Goal: Task Accomplishment & Management: Use online tool/utility

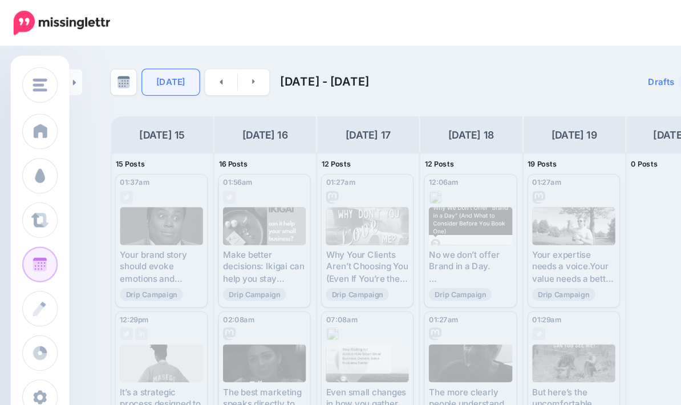
click at [137, 67] on link "[DATE]" at bounding box center [137, 65] width 46 height 21
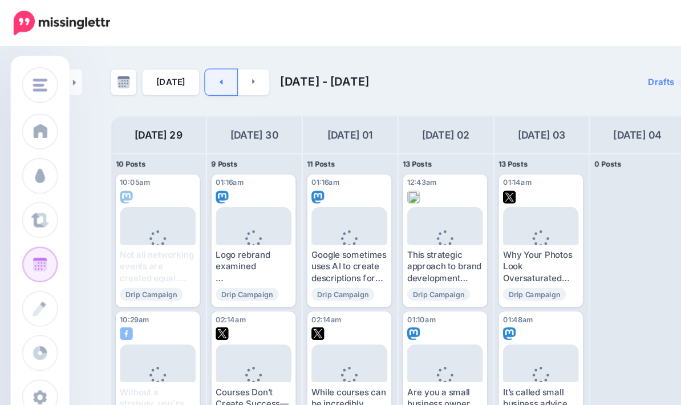
click at [175, 68] on icon at bounding box center [176, 65] width 3 height 7
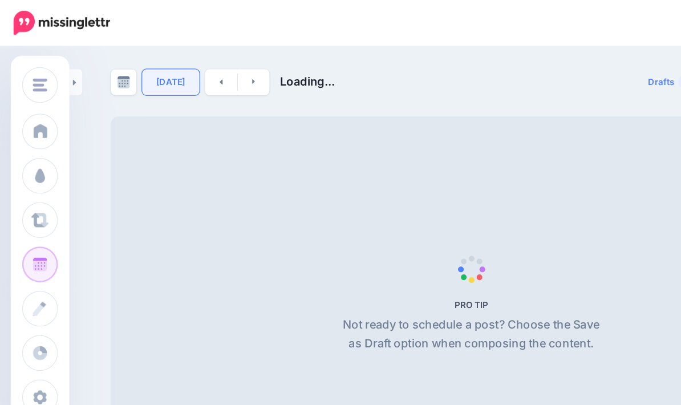
click at [136, 67] on link "[DATE]" at bounding box center [137, 65] width 46 height 21
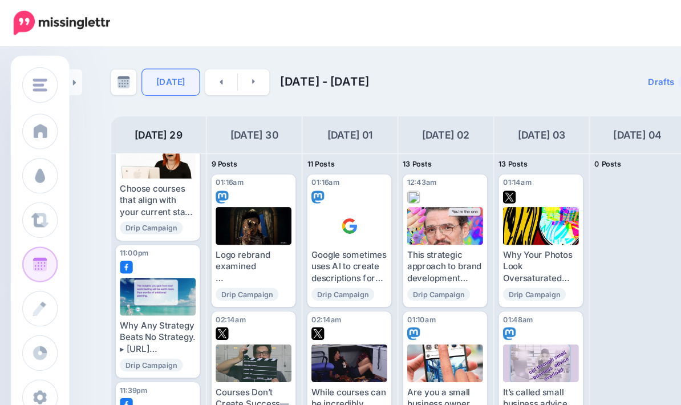
scroll to position [819, 0]
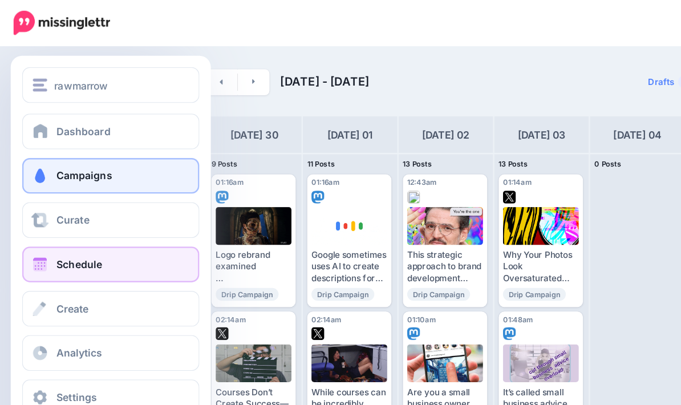
click at [29, 138] on span at bounding box center [32, 140] width 15 height 11
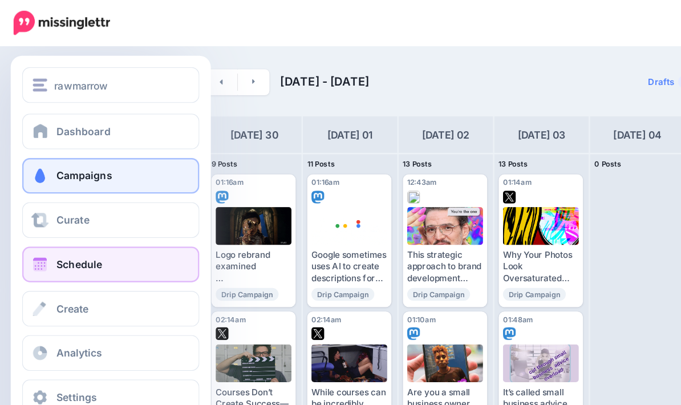
click at [62, 135] on span "Campaigns" at bounding box center [67, 140] width 45 height 10
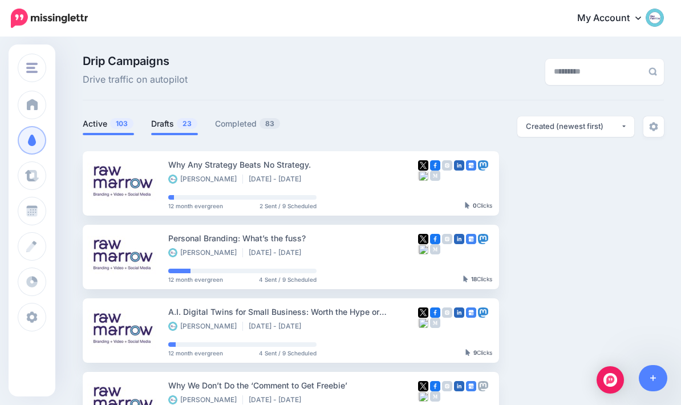
click at [170, 124] on link "Drafts 23" at bounding box center [174, 124] width 47 height 14
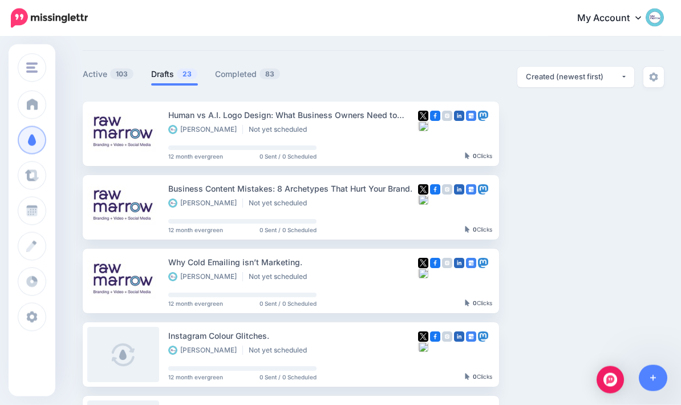
scroll to position [50, 0]
click at [579, 279] on img at bounding box center [574, 280] width 9 height 9
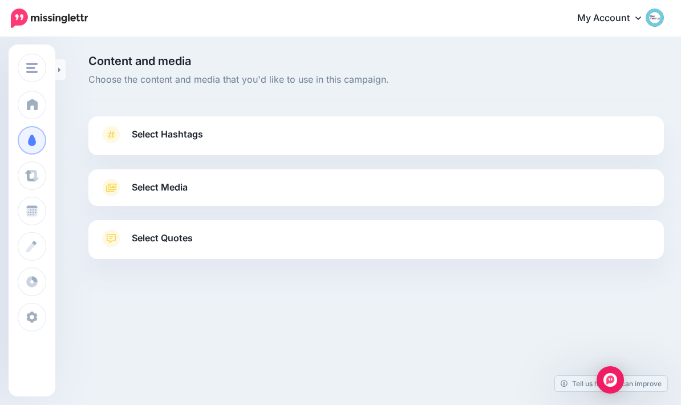
click at [111, 128] on icon at bounding box center [111, 135] width 16 height 18
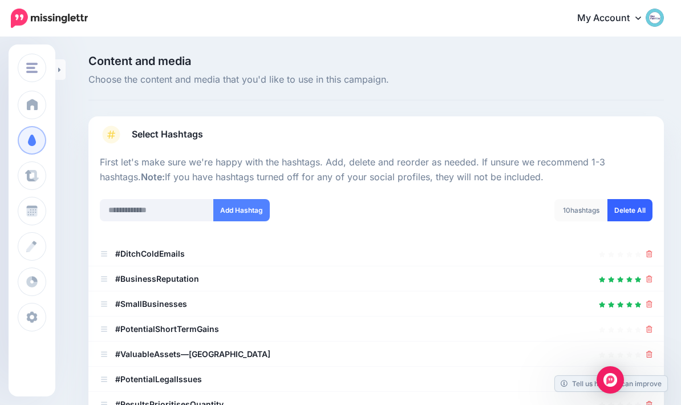
click at [632, 207] on link "Delete All" at bounding box center [630, 210] width 45 height 22
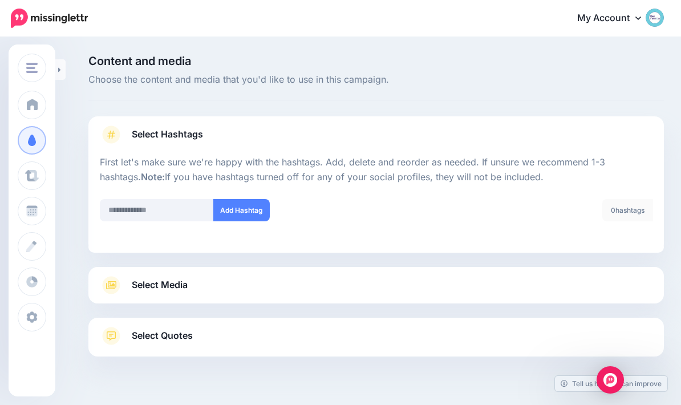
scroll to position [46, 0]
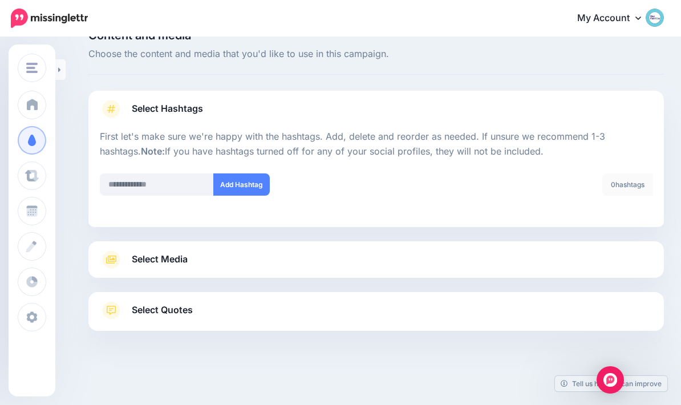
click at [138, 252] on span "Select Media" at bounding box center [160, 259] width 56 height 15
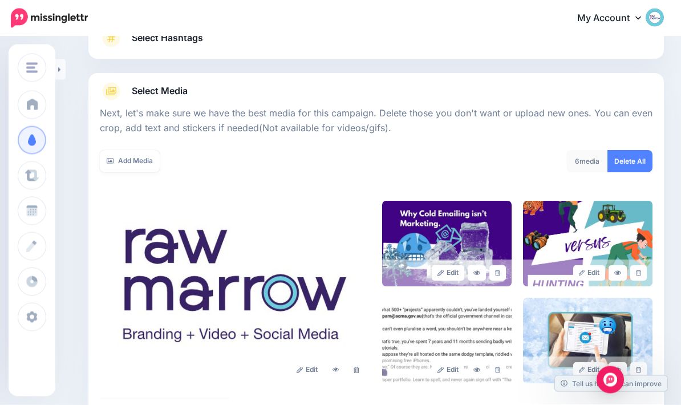
scroll to position [96, 0]
click at [352, 371] on link at bounding box center [356, 369] width 17 height 15
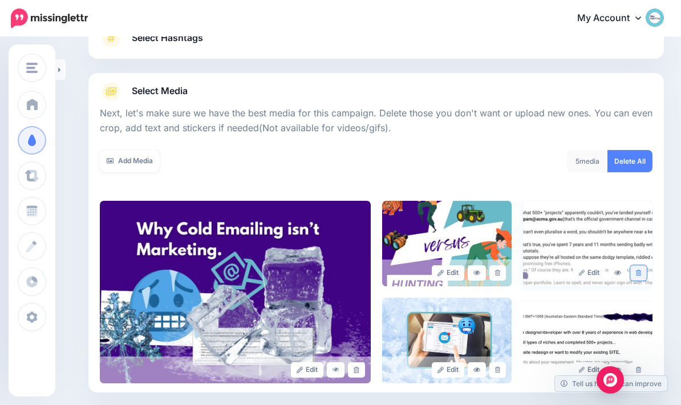
click at [637, 273] on icon at bounding box center [638, 273] width 5 height 6
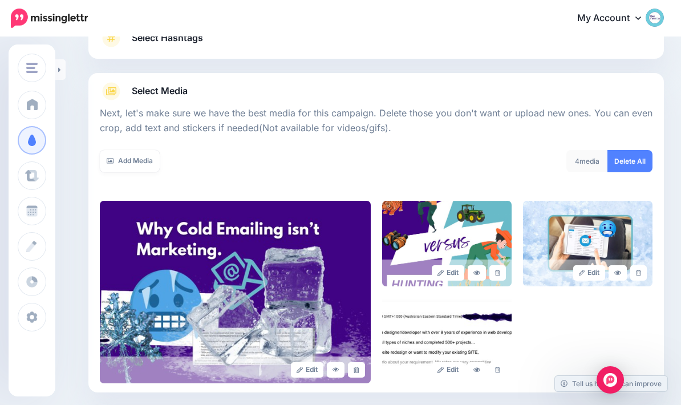
click at [639, 369] on div "Edit Edit Edit" at bounding box center [376, 292] width 553 height 183
click at [499, 271] on icon at bounding box center [497, 273] width 5 height 6
click at [501, 373] on div "Edit Edit Edit" at bounding box center [376, 292] width 553 height 183
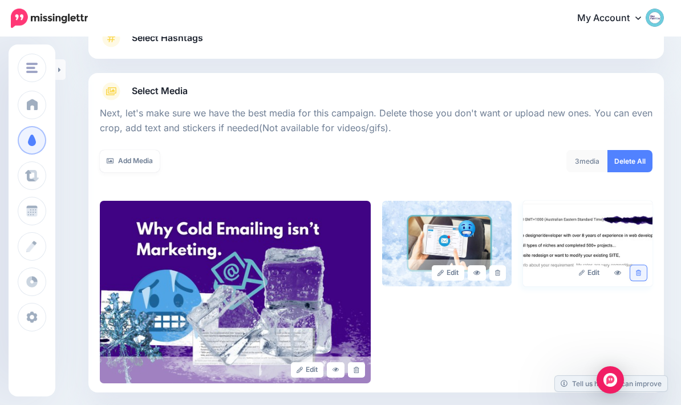
click at [641, 273] on icon at bounding box center [638, 273] width 5 height 6
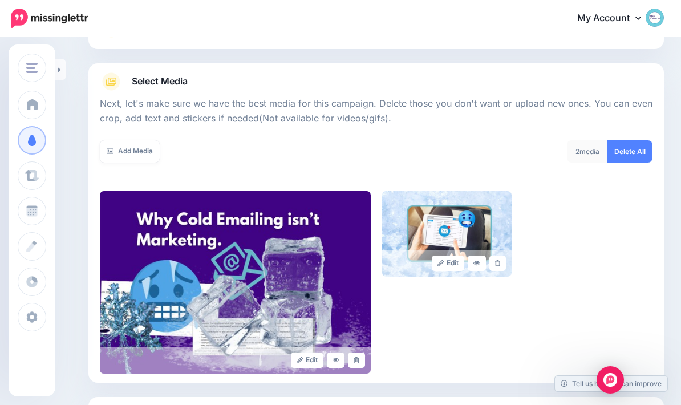
scroll to position [164, 0]
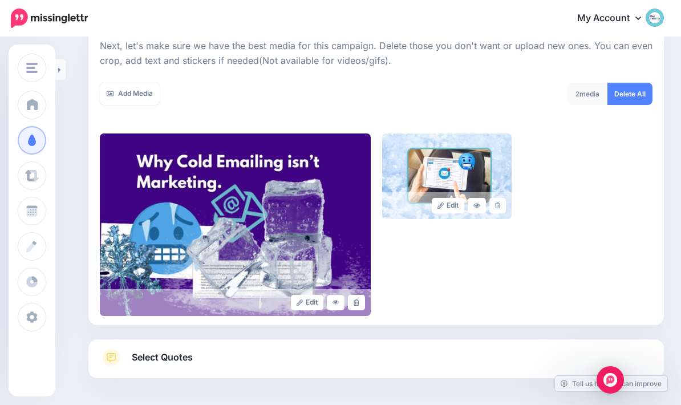
click at [160, 359] on span "Select Quotes" at bounding box center [162, 357] width 61 height 15
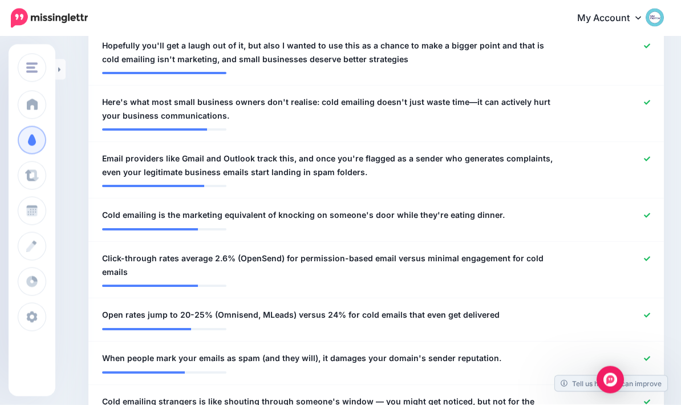
scroll to position [355, 0]
click at [644, 259] on icon at bounding box center [647, 259] width 6 height 6
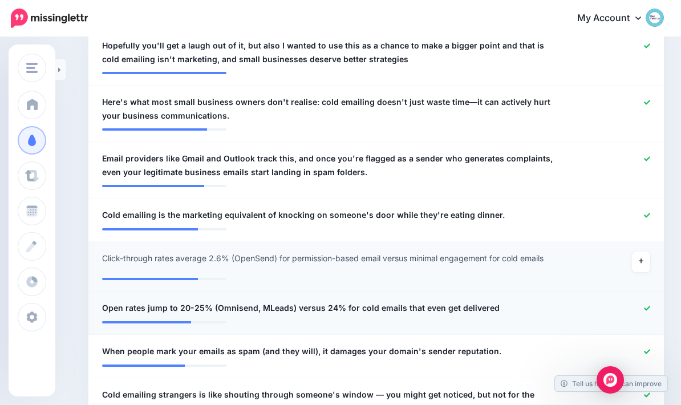
click at [645, 309] on icon at bounding box center [647, 308] width 6 height 6
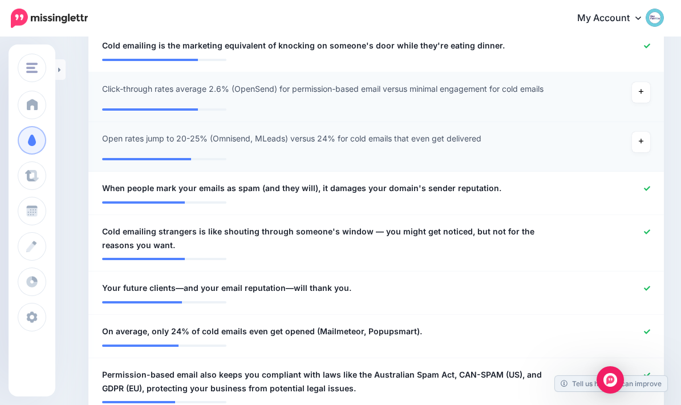
scroll to position [522, 0]
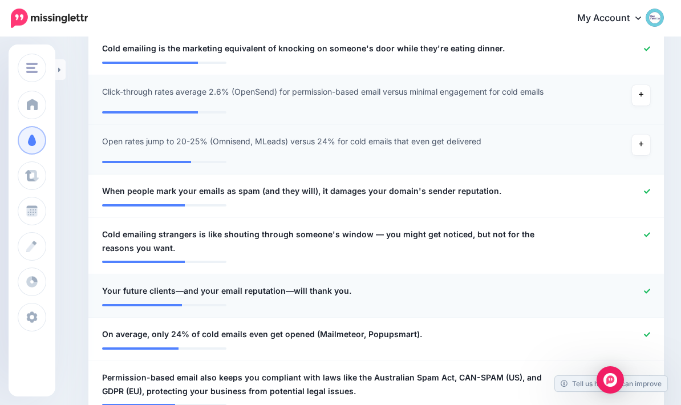
click at [649, 284] on div at bounding box center [612, 291] width 94 height 14
click at [648, 292] on icon at bounding box center [647, 291] width 6 height 6
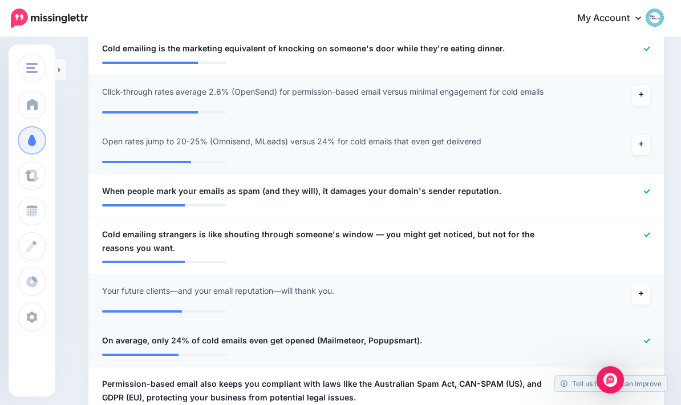
click at [649, 338] on icon at bounding box center [647, 340] width 6 height 5
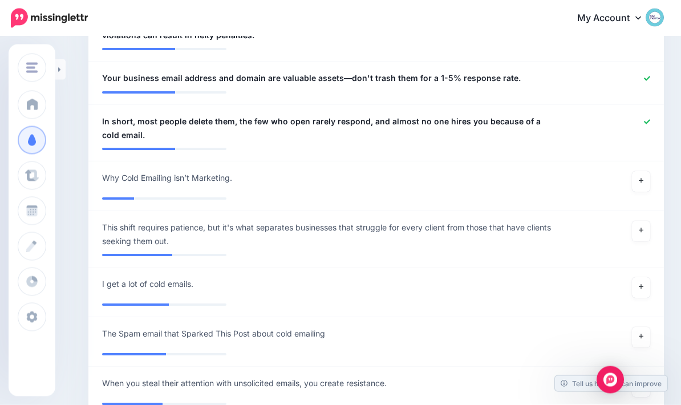
scroll to position [946, 0]
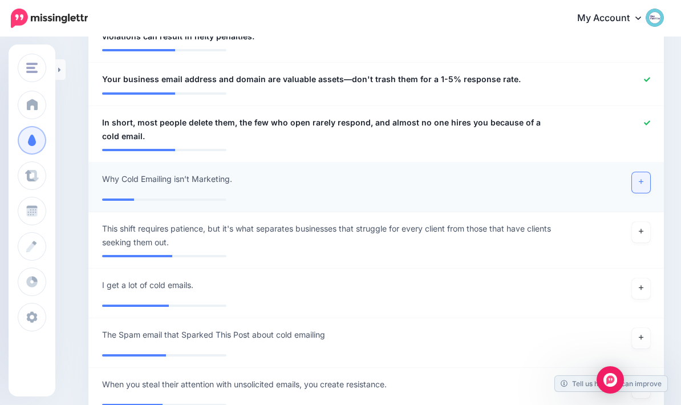
click at [645, 177] on link at bounding box center [641, 182] width 18 height 21
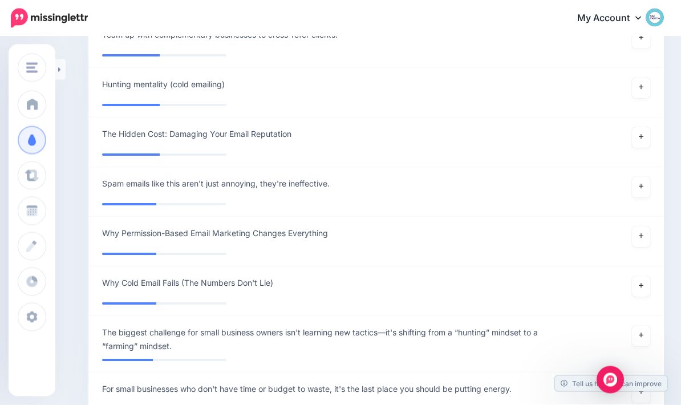
scroll to position [1438, 0]
click at [641, 284] on icon at bounding box center [641, 286] width 5 height 5
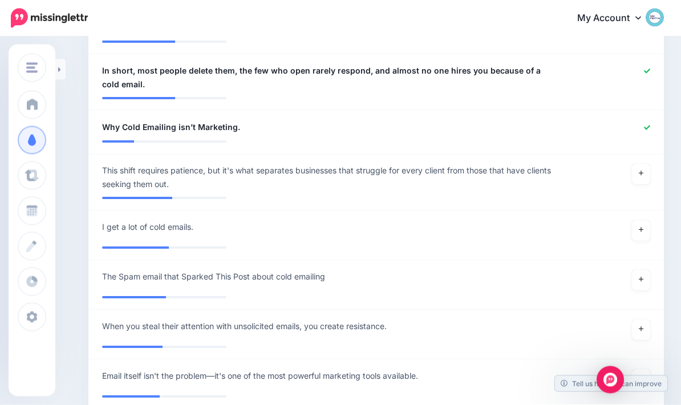
scroll to position [998, 0]
click at [638, 278] on link at bounding box center [641, 280] width 18 height 21
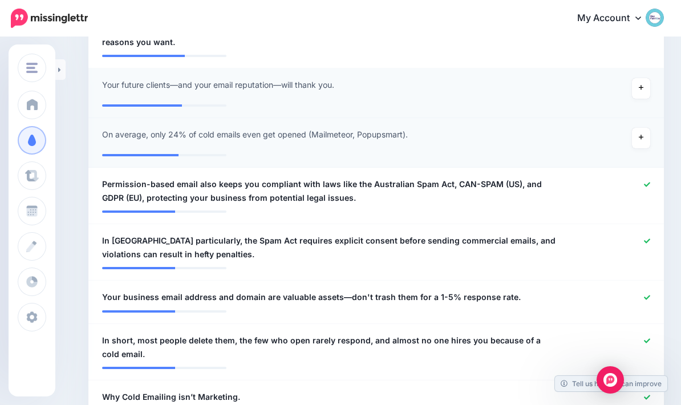
scroll to position [727, 0]
click at [652, 178] on div at bounding box center [612, 191] width 94 height 27
click at [653, 238] on div at bounding box center [612, 248] width 94 height 27
click at [647, 185] on icon at bounding box center [647, 185] width 6 height 6
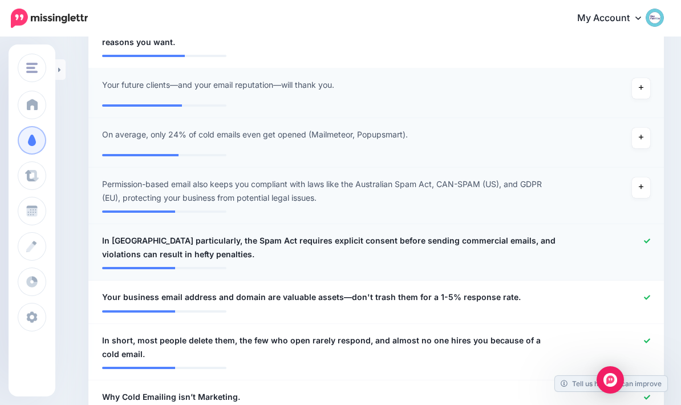
click at [653, 234] on div at bounding box center [612, 247] width 94 height 27
click at [649, 294] on link at bounding box center [647, 298] width 6 height 8
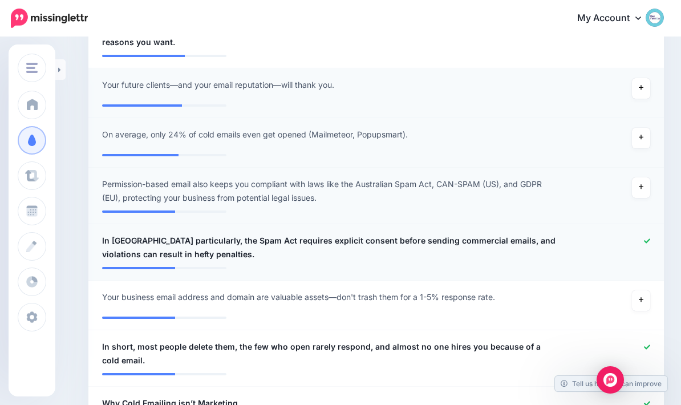
click at [649, 239] on icon at bounding box center [647, 241] width 6 height 5
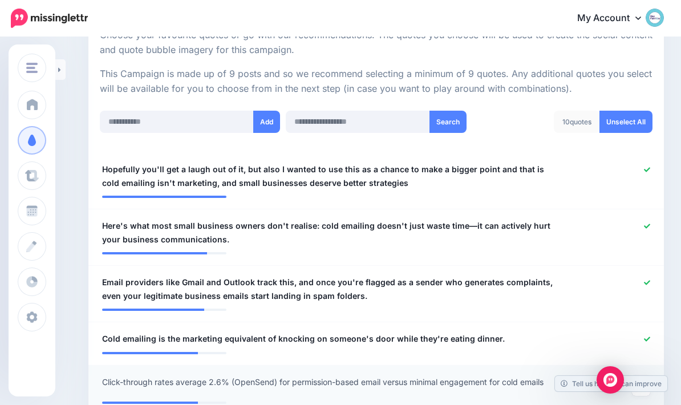
scroll to position [226, 0]
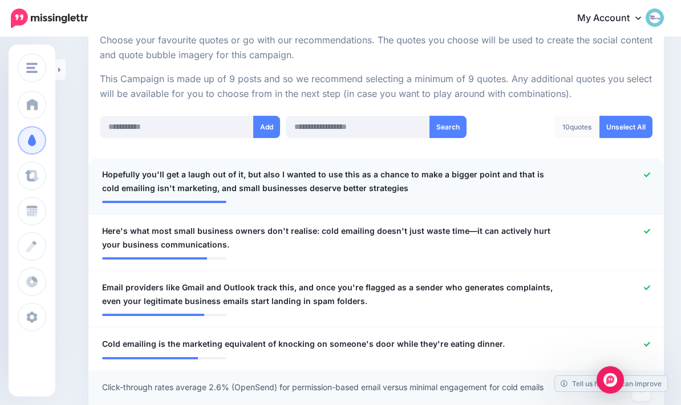
click at [645, 172] on icon at bounding box center [647, 174] width 6 height 5
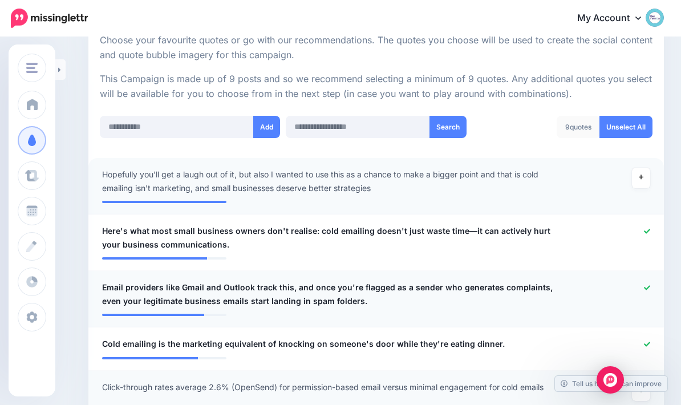
click at [653, 285] on div at bounding box center [612, 294] width 94 height 27
click at [640, 286] on div at bounding box center [612, 294] width 94 height 27
click at [652, 281] on div at bounding box center [612, 294] width 94 height 27
click at [645, 291] on div at bounding box center [612, 294] width 94 height 27
click at [649, 285] on icon at bounding box center [647, 287] width 6 height 5
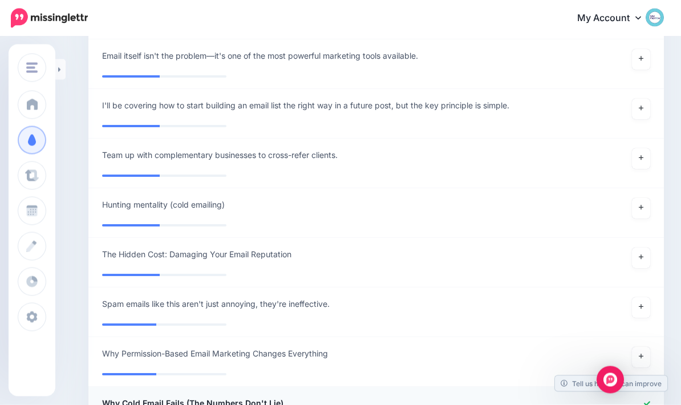
scroll to position [1317, 0]
click at [645, 306] on link at bounding box center [641, 308] width 18 height 21
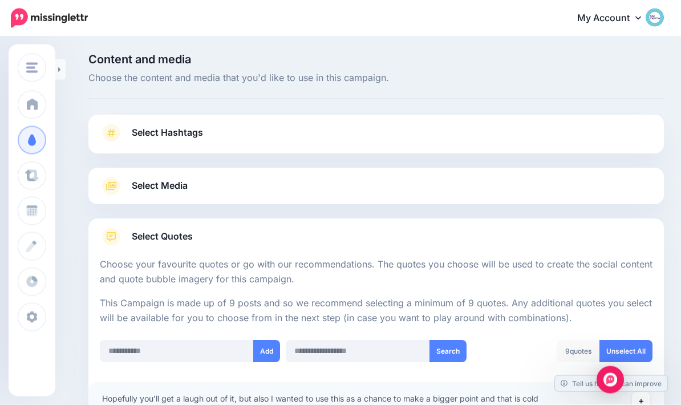
scroll to position [0, 0]
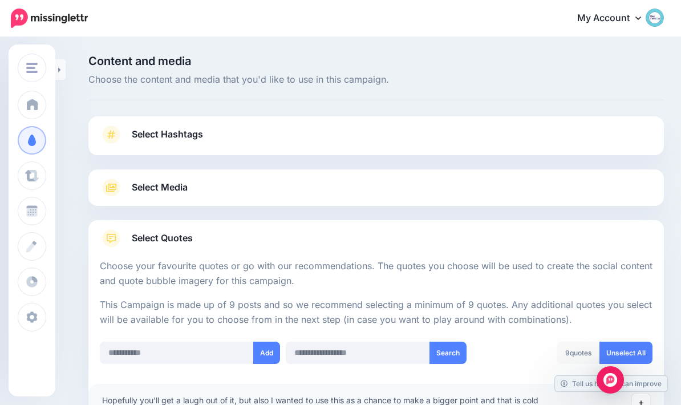
click at [61, 70] on link at bounding box center [60, 69] width 10 height 21
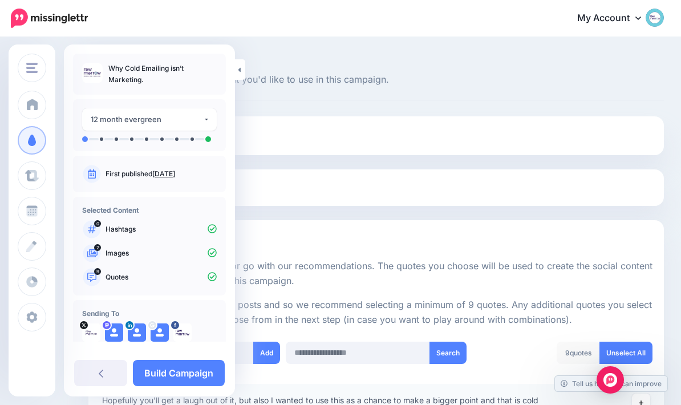
click at [175, 370] on link "Build Campaign" at bounding box center [179, 373] width 92 height 26
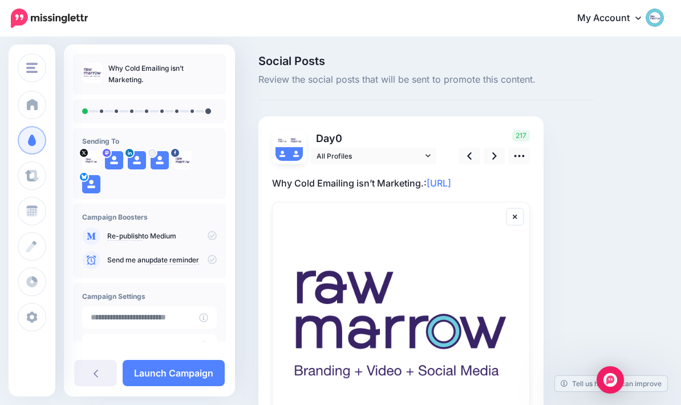
click at [480, 155] on link at bounding box center [470, 156] width 22 height 17
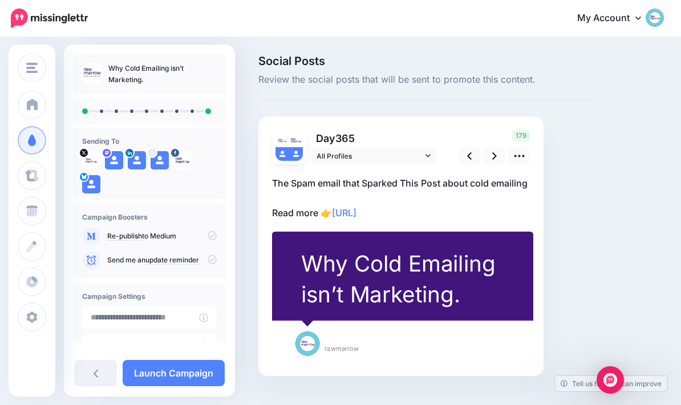
click at [520, 158] on icon at bounding box center [520, 156] width 12 height 12
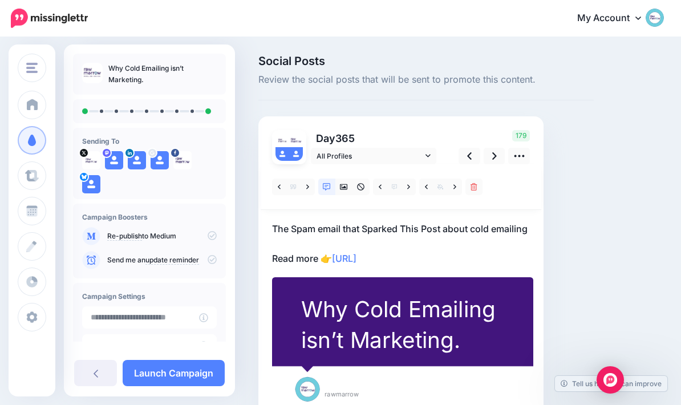
click at [466, 156] on link at bounding box center [470, 156] width 22 height 17
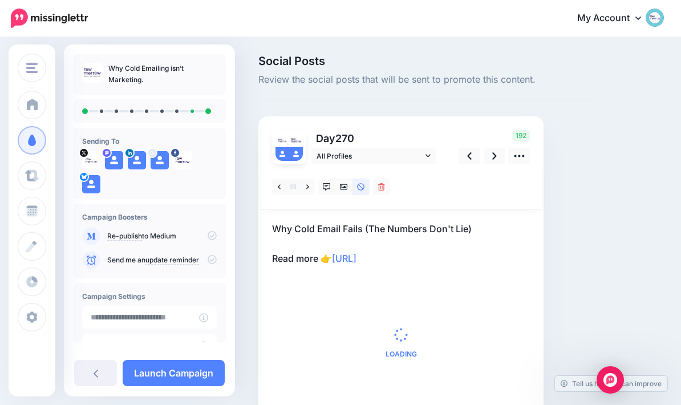
click at [471, 153] on icon at bounding box center [469, 155] width 5 height 7
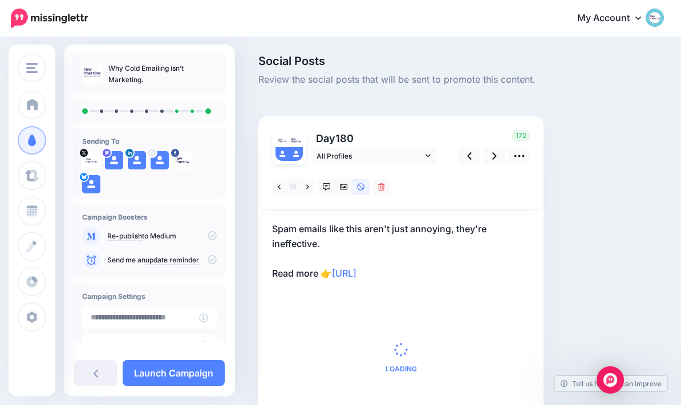
click at [475, 159] on link at bounding box center [470, 156] width 22 height 17
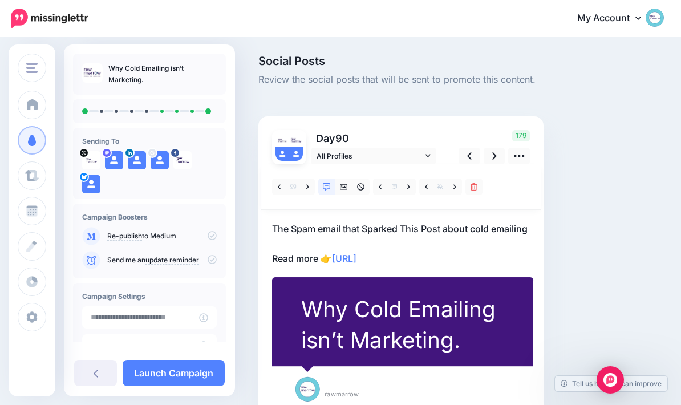
click at [475, 159] on link at bounding box center [470, 156] width 22 height 17
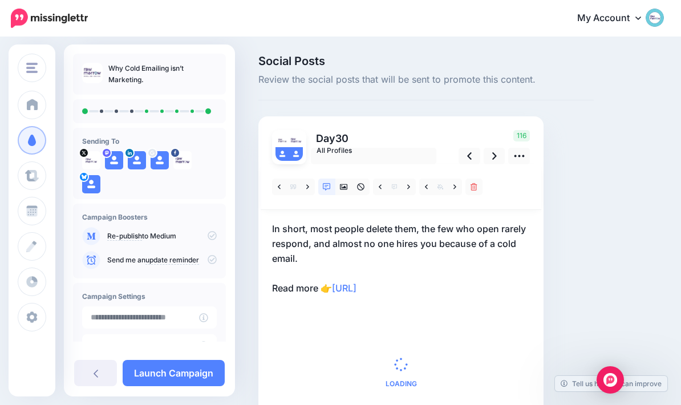
click at [475, 159] on link at bounding box center [470, 156] width 22 height 17
click at [474, 154] on link at bounding box center [470, 156] width 22 height 17
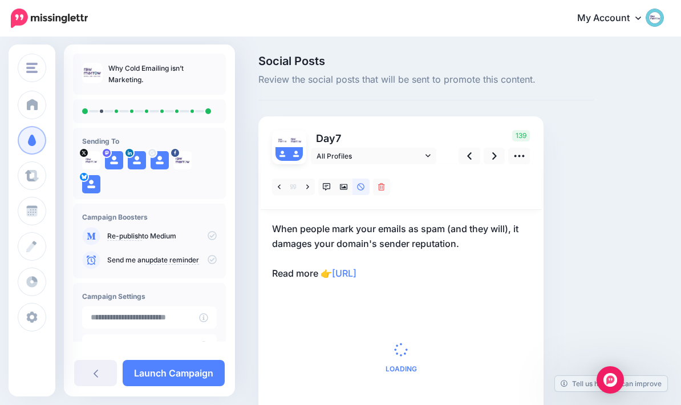
click at [474, 153] on link at bounding box center [470, 156] width 22 height 17
click at [474, 155] on link at bounding box center [470, 156] width 22 height 17
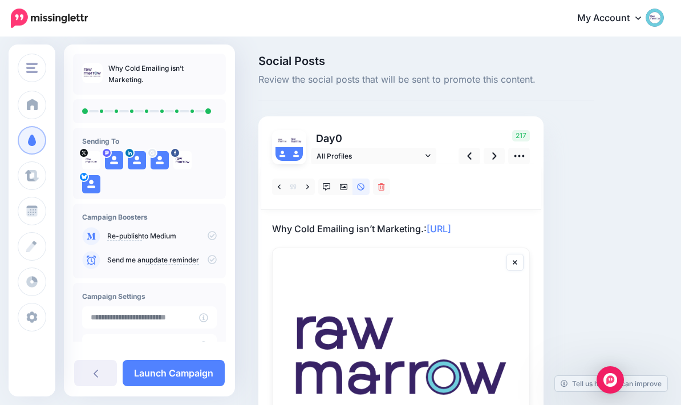
click at [342, 188] on icon at bounding box center [344, 187] width 8 height 8
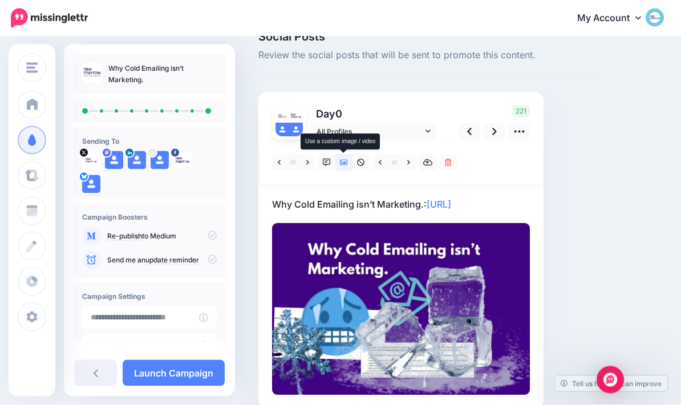
scroll to position [79, 0]
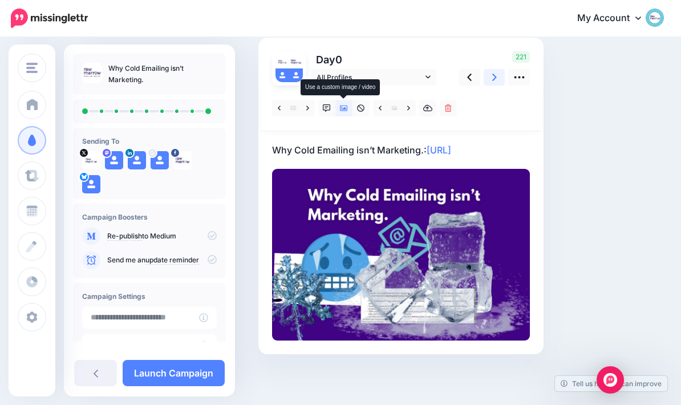
click at [499, 79] on link at bounding box center [495, 77] width 22 height 17
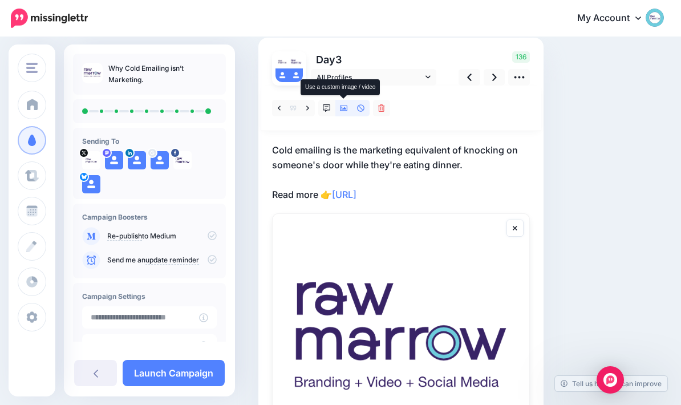
click at [349, 111] on link at bounding box center [344, 108] width 17 height 17
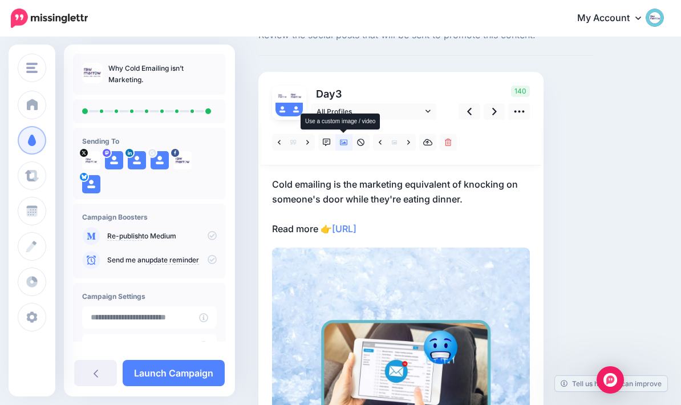
scroll to position [45, 0]
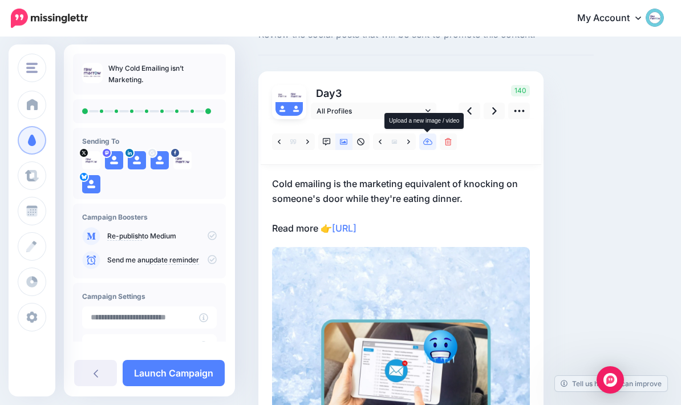
click at [427, 142] on icon at bounding box center [428, 142] width 10 height 7
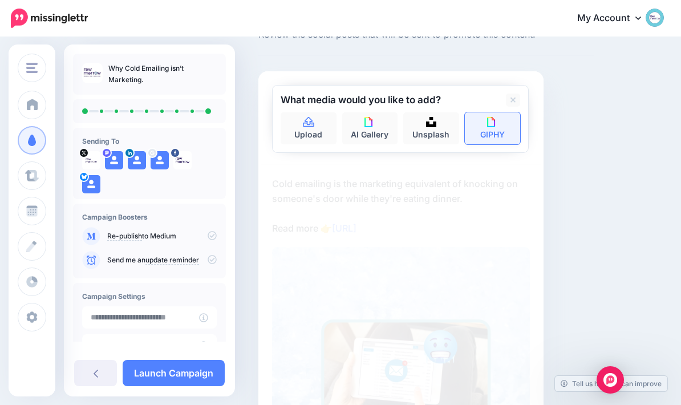
click at [494, 123] on img at bounding box center [492, 122] width 10 height 10
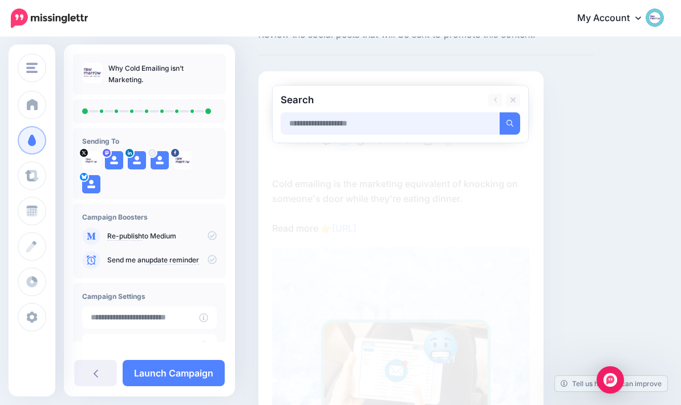
scroll to position [45, 0]
click at [510, 123] on button "submit" at bounding box center [510, 124] width 21 height 22
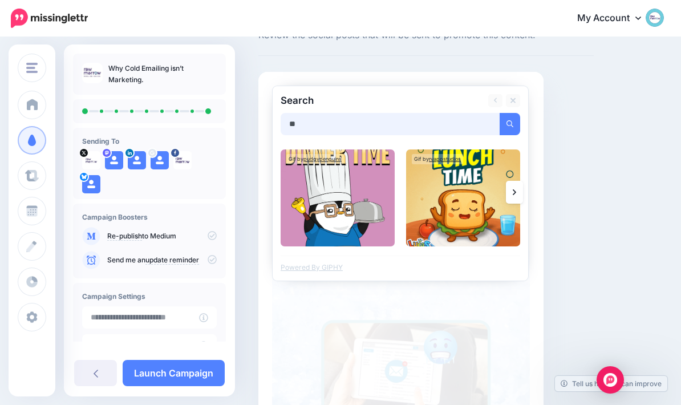
type input "*"
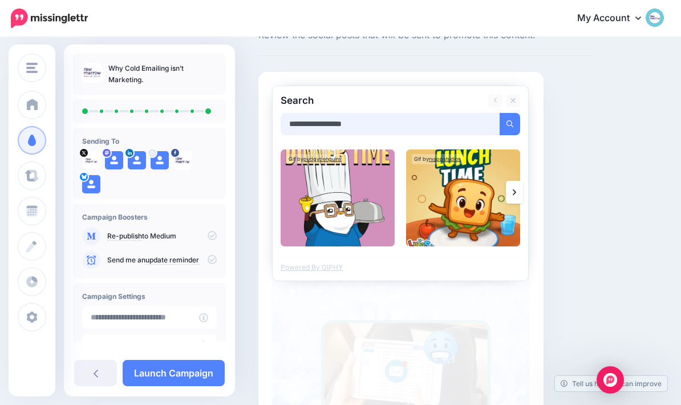
type input "**********"
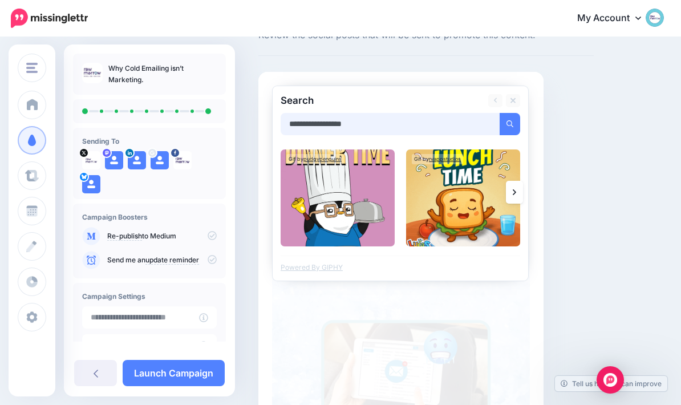
click at [510, 123] on button "submit" at bounding box center [510, 124] width 21 height 22
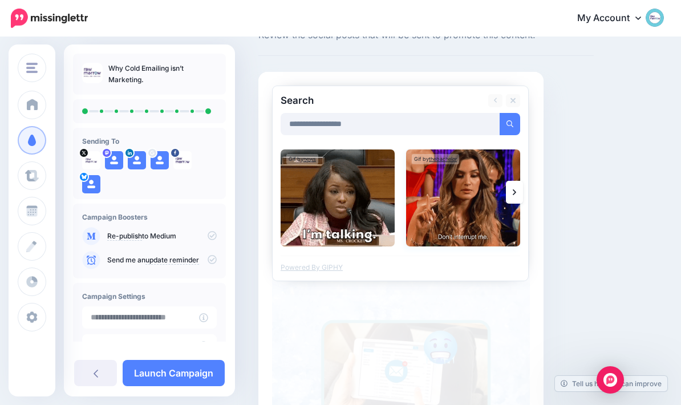
click at [446, 183] on img at bounding box center [463, 198] width 114 height 97
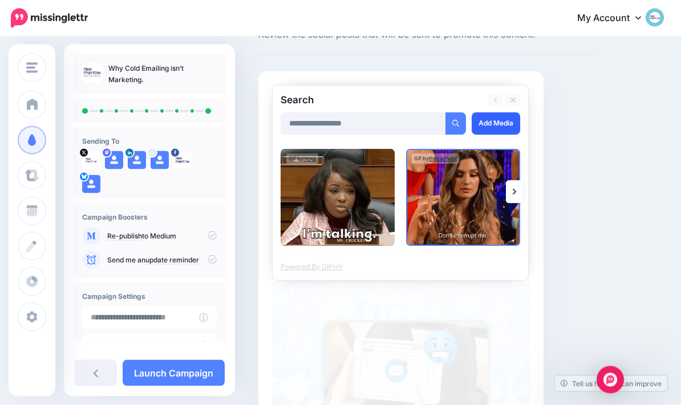
scroll to position [45, 0]
click at [507, 124] on link "Add Media" at bounding box center [496, 123] width 49 height 22
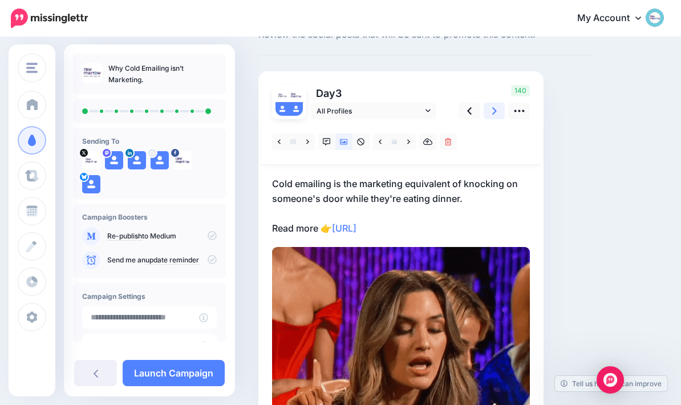
click at [491, 109] on link at bounding box center [495, 111] width 22 height 17
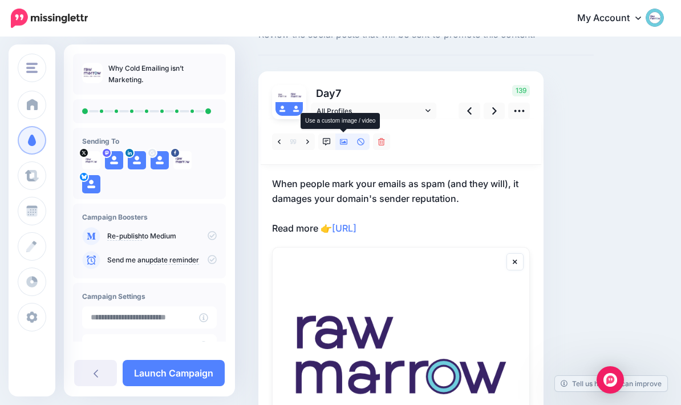
click at [344, 140] on icon at bounding box center [344, 142] width 8 height 8
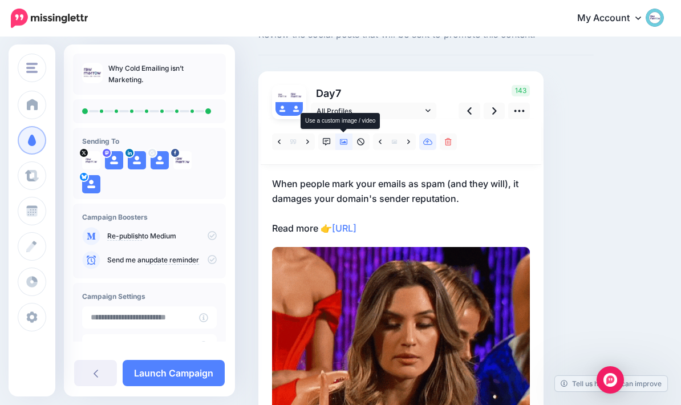
click at [430, 141] on icon at bounding box center [428, 142] width 10 height 8
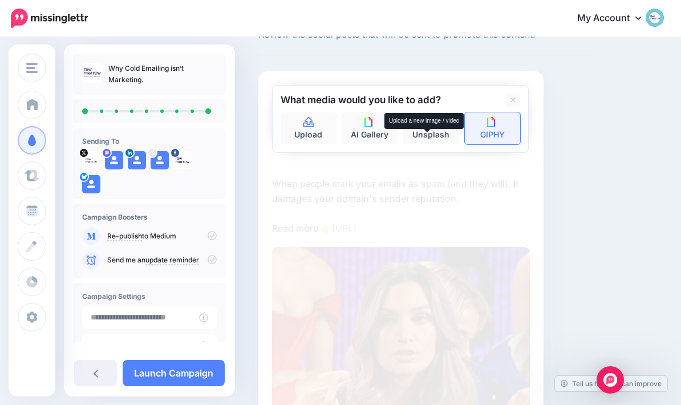
click at [508, 118] on link "GIPHY" at bounding box center [493, 128] width 56 height 32
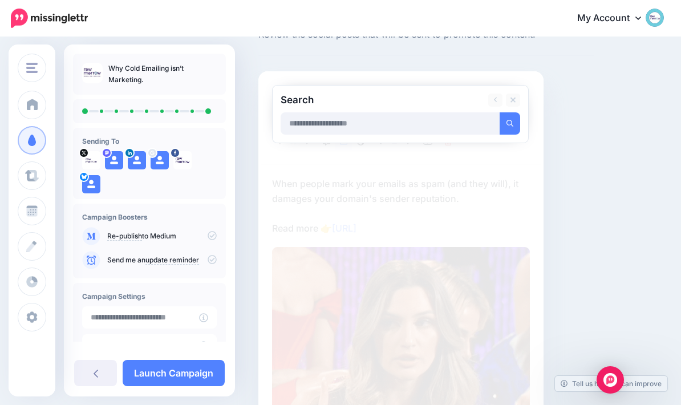
scroll to position [45, 0]
type input "**********"
click at [510, 123] on button "submit" at bounding box center [510, 124] width 21 height 22
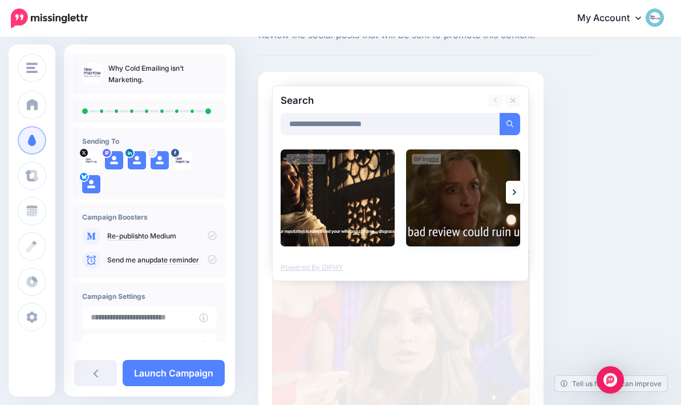
click at [493, 220] on img at bounding box center [463, 198] width 114 height 97
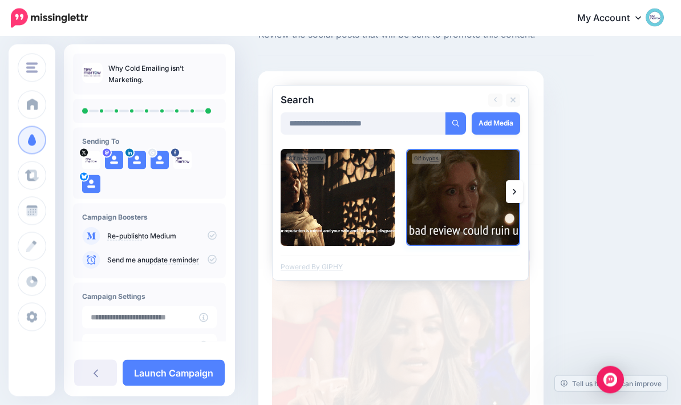
scroll to position [45, 0]
click at [501, 119] on link "Add Media" at bounding box center [496, 123] width 49 height 22
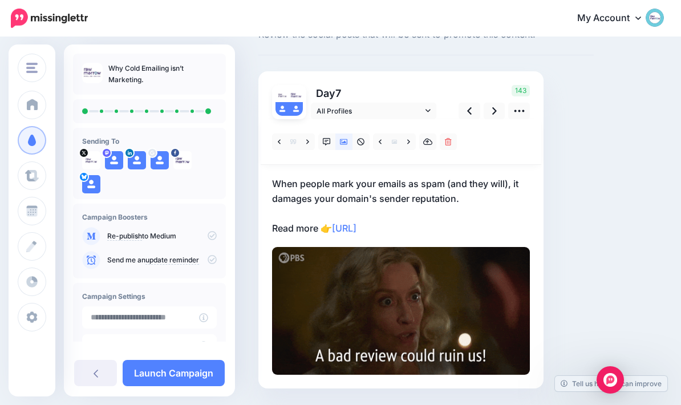
scroll to position [34, 0]
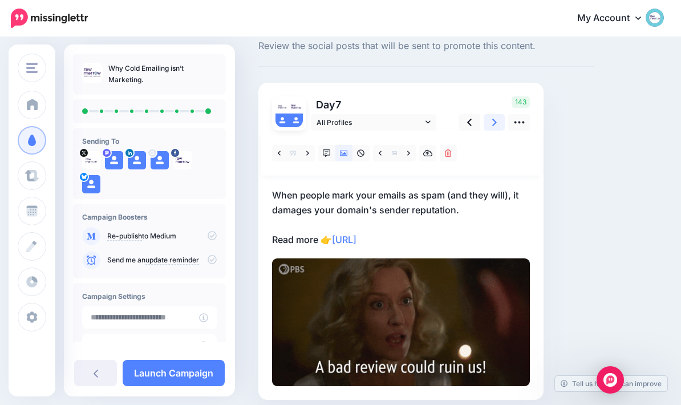
click at [497, 121] on link at bounding box center [495, 122] width 22 height 17
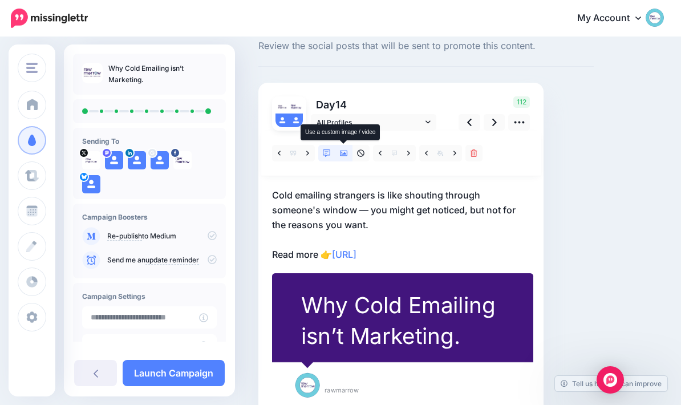
click at [348, 155] on link at bounding box center [344, 153] width 17 height 17
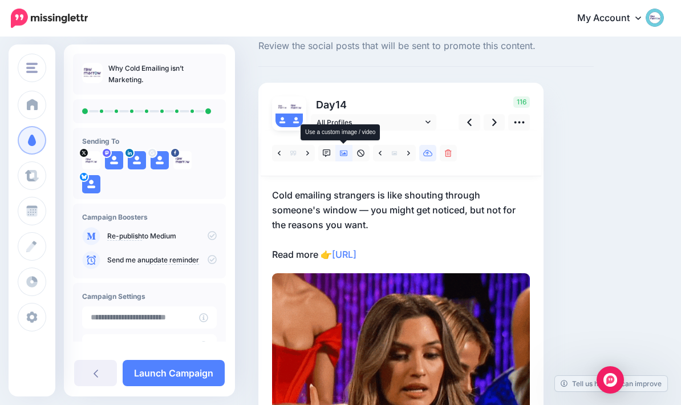
click at [430, 154] on icon at bounding box center [428, 154] width 10 height 8
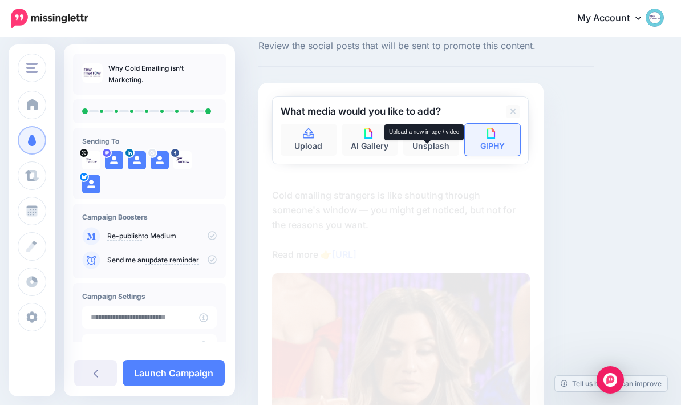
click at [508, 124] on link "GIPHY" at bounding box center [493, 140] width 56 height 32
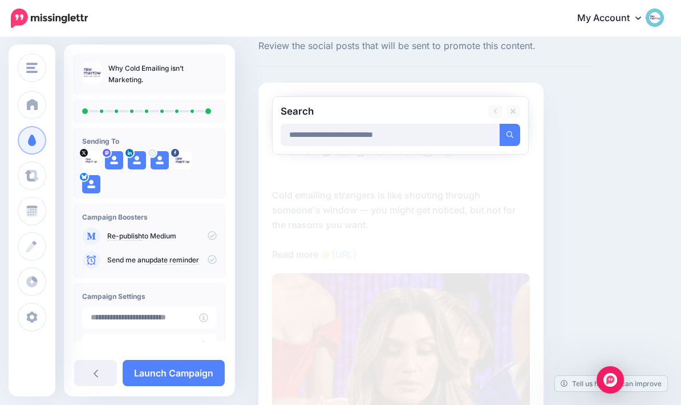
click at [510, 134] on button "submit" at bounding box center [510, 135] width 21 height 22
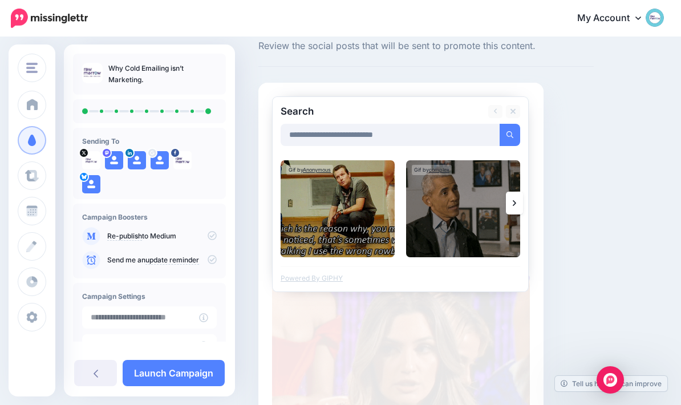
click at [518, 203] on link at bounding box center [514, 203] width 17 height 23
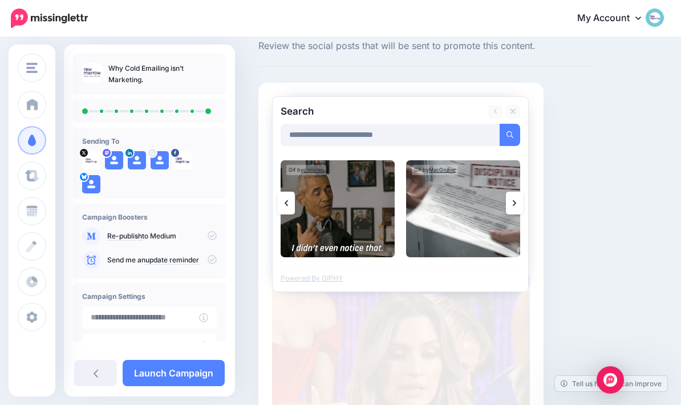
click at [521, 204] on link at bounding box center [514, 203] width 17 height 23
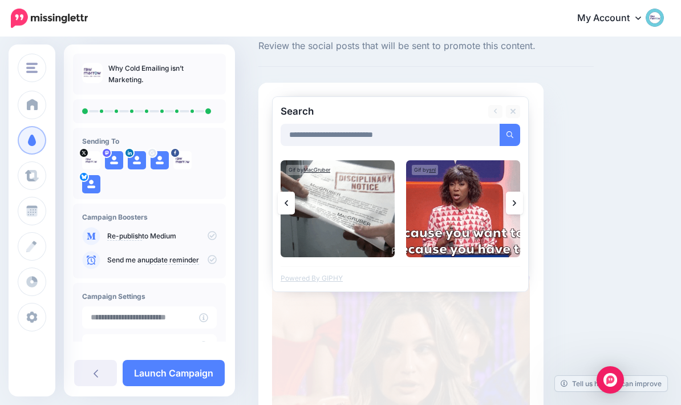
click at [520, 203] on link at bounding box center [514, 203] width 17 height 23
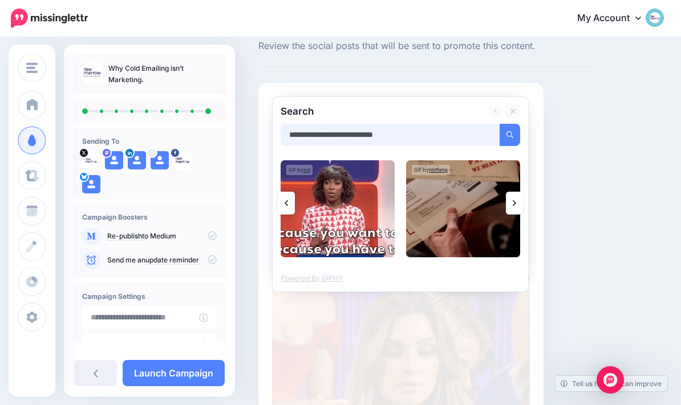
click at [422, 140] on input "**********" at bounding box center [391, 135] width 220 height 22
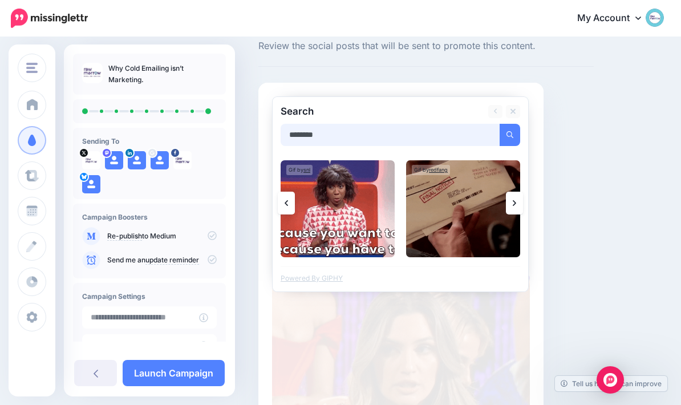
click at [510, 134] on button "submit" at bounding box center [510, 135] width 21 height 22
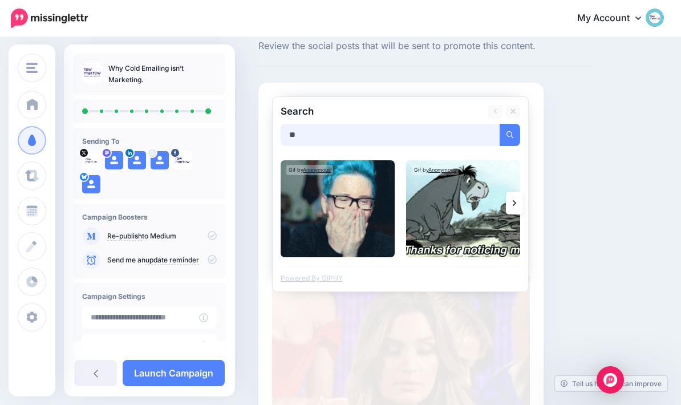
type input "*"
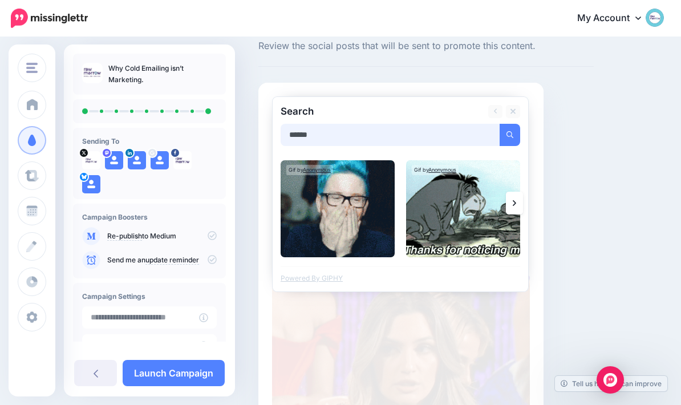
type input "******"
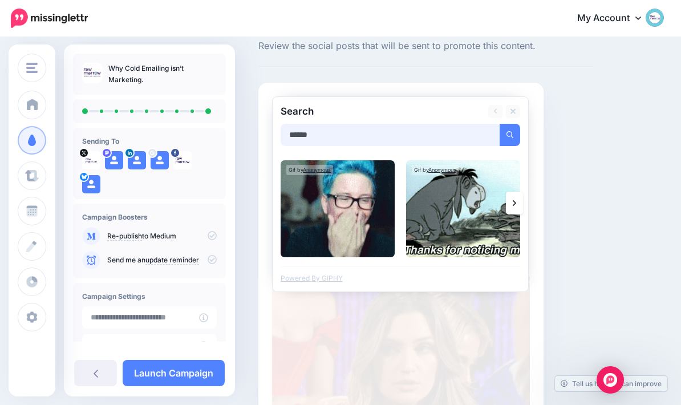
click at [510, 134] on button "submit" at bounding box center [510, 135] width 21 height 22
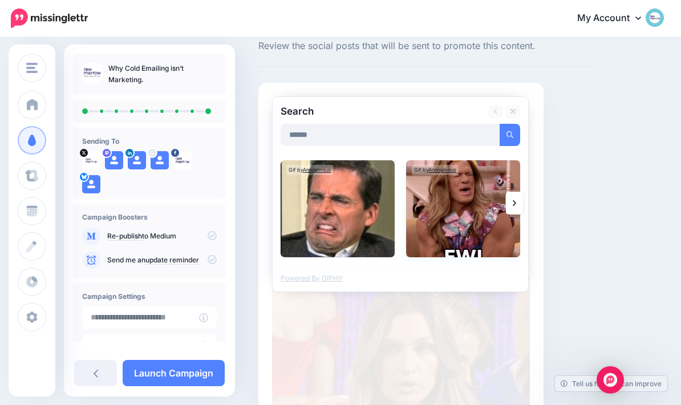
click at [467, 209] on img at bounding box center [463, 208] width 114 height 97
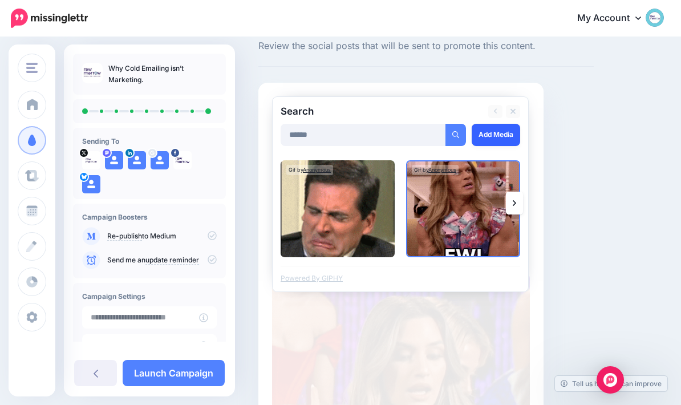
click at [503, 137] on link "Add Media" at bounding box center [496, 135] width 49 height 22
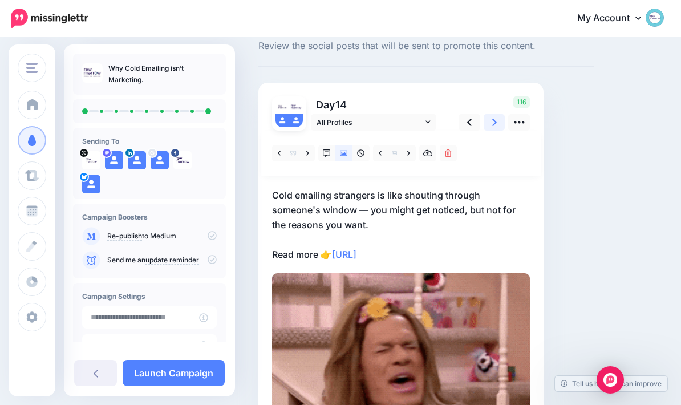
click at [490, 129] on link at bounding box center [495, 122] width 22 height 17
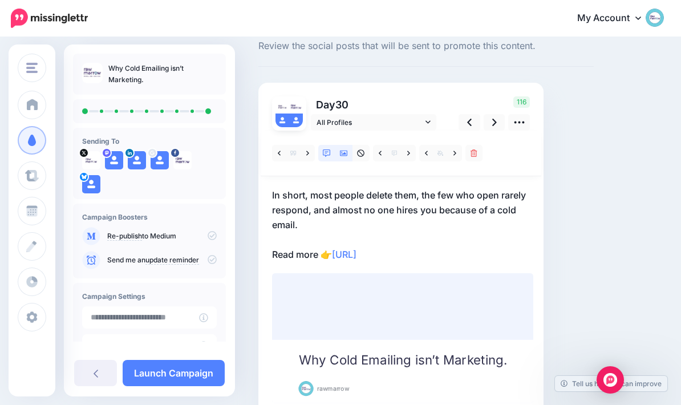
click at [345, 158] on link at bounding box center [344, 153] width 17 height 17
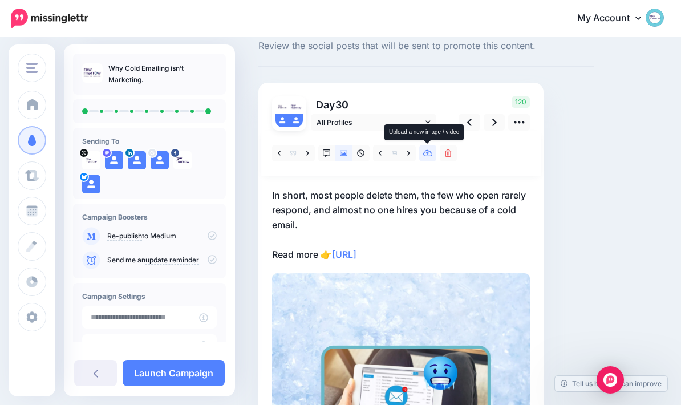
click at [431, 158] on link at bounding box center [427, 153] width 17 height 17
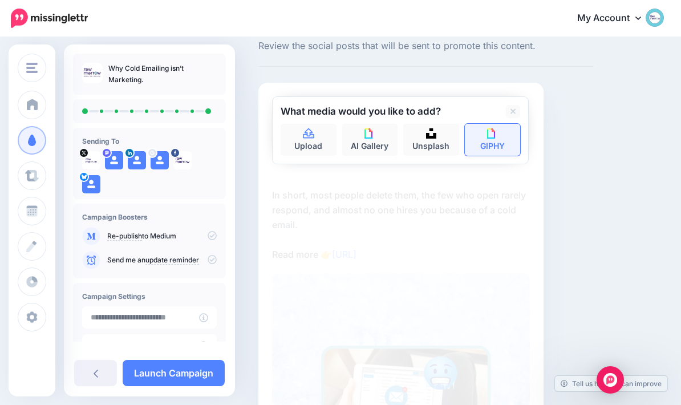
click at [497, 136] on img at bounding box center [492, 133] width 10 height 10
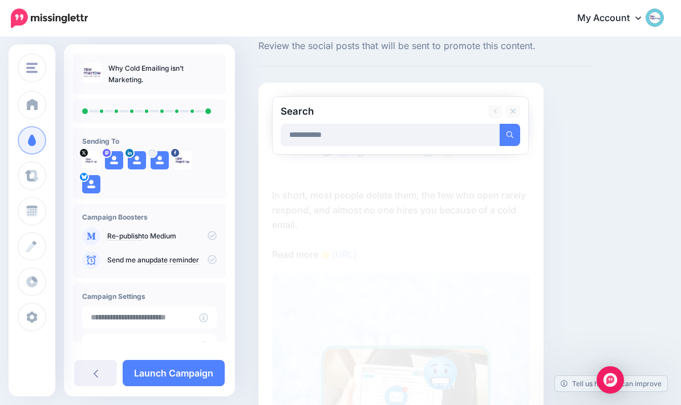
type input "**********"
click at [510, 134] on button "submit" at bounding box center [510, 135] width 21 height 22
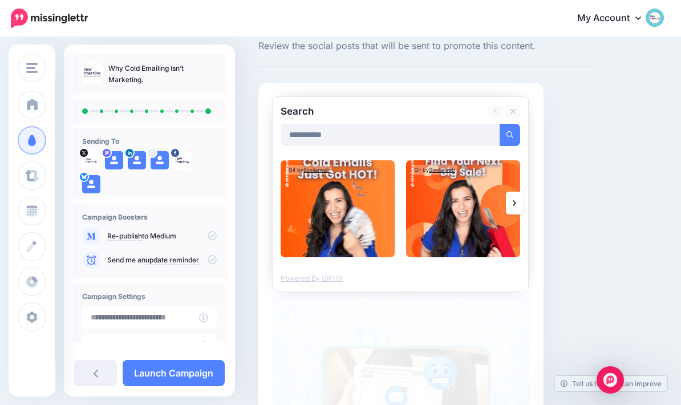
click at [514, 206] on icon at bounding box center [514, 203] width 3 height 9
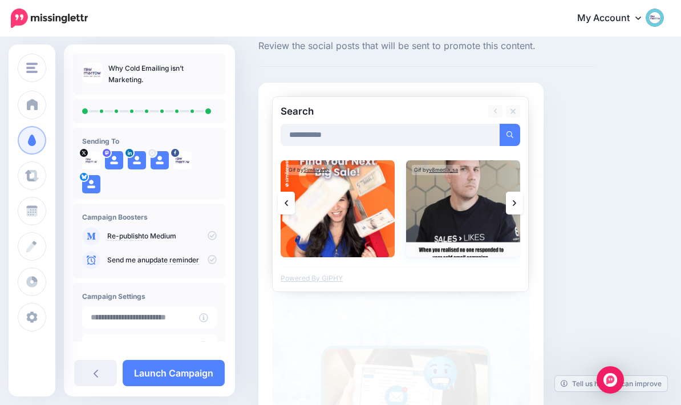
click at [465, 239] on img at bounding box center [463, 208] width 114 height 97
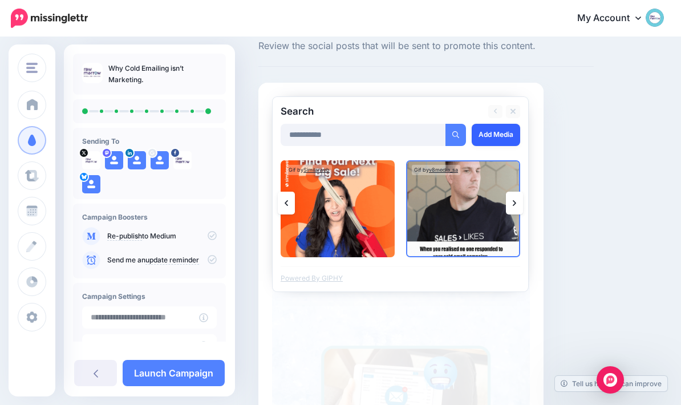
click at [500, 136] on link "Add Media" at bounding box center [496, 135] width 49 height 22
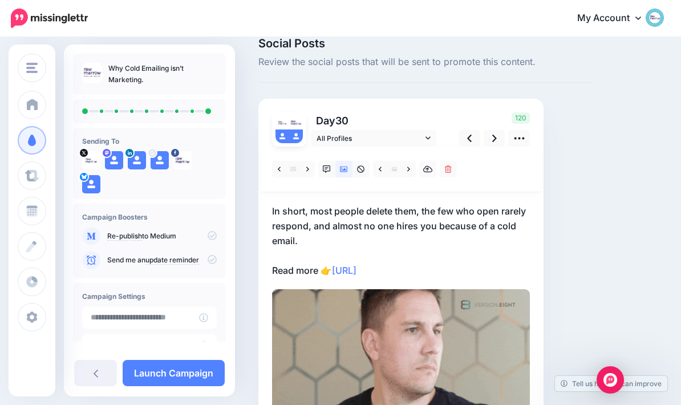
scroll to position [17, 0]
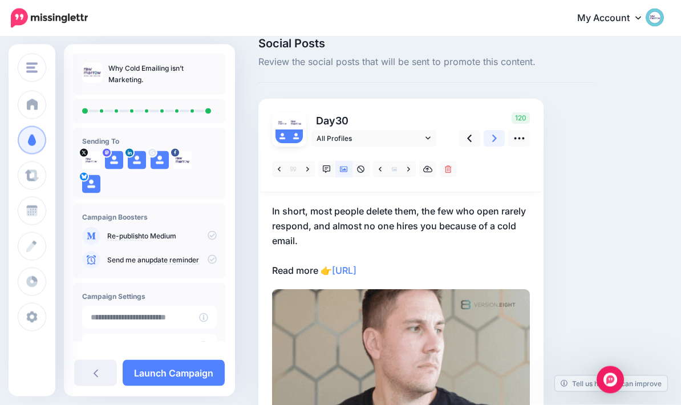
click at [494, 140] on icon at bounding box center [495, 138] width 5 height 7
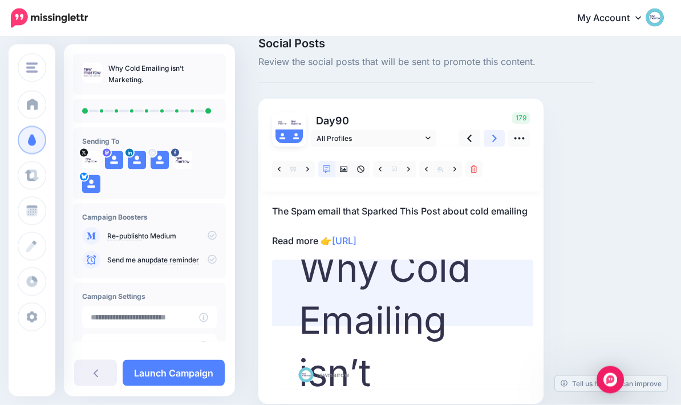
scroll to position [18, 0]
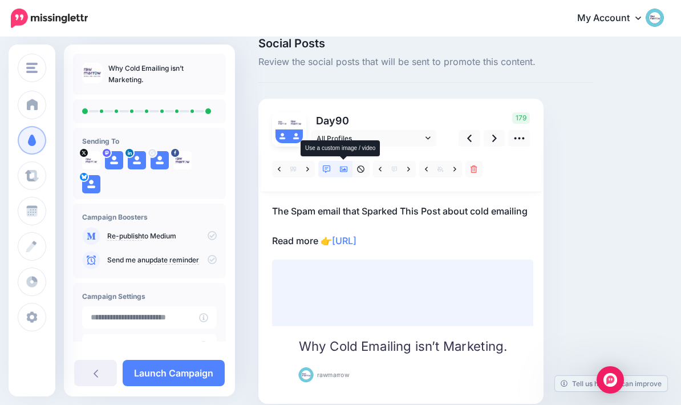
click at [348, 170] on link at bounding box center [344, 169] width 17 height 17
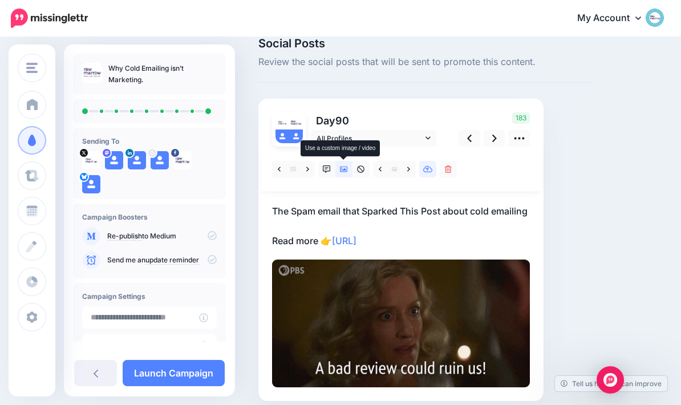
click at [427, 172] on icon at bounding box center [428, 169] width 10 height 7
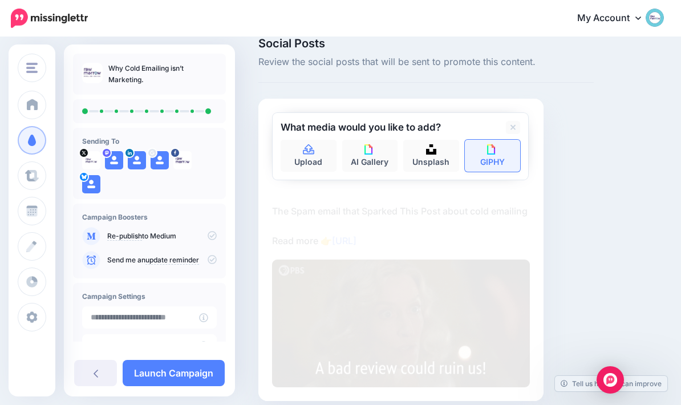
click at [491, 152] on img at bounding box center [492, 149] width 10 height 10
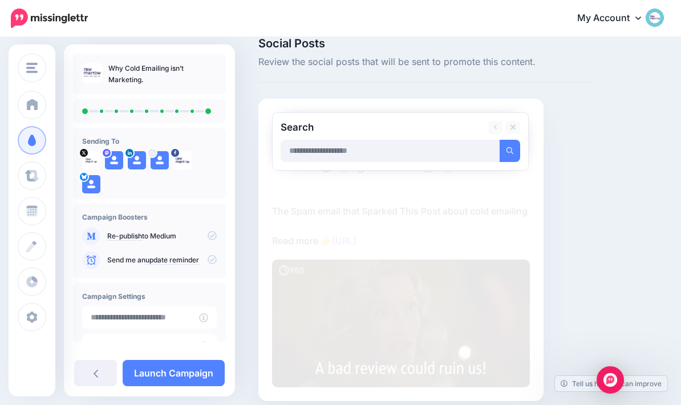
scroll to position [17, 0]
type input "****"
click at [510, 150] on button "submit" at bounding box center [510, 151] width 21 height 22
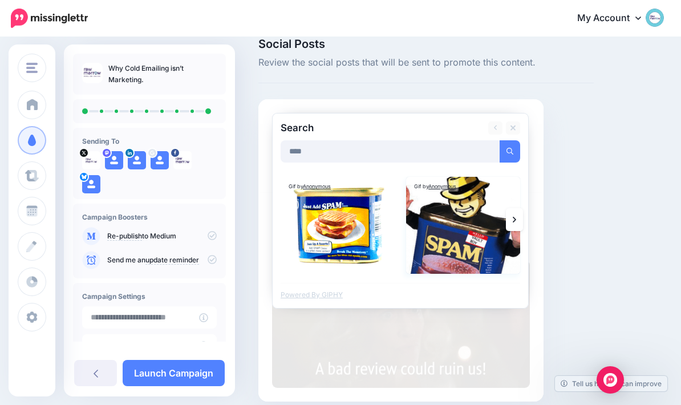
click at [463, 242] on img at bounding box center [463, 225] width 114 height 97
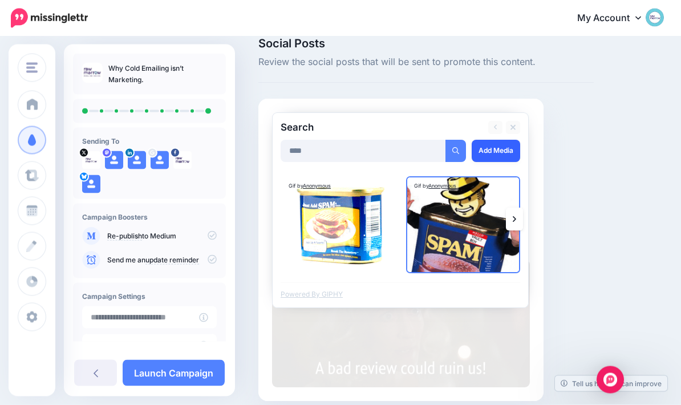
scroll to position [18, 0]
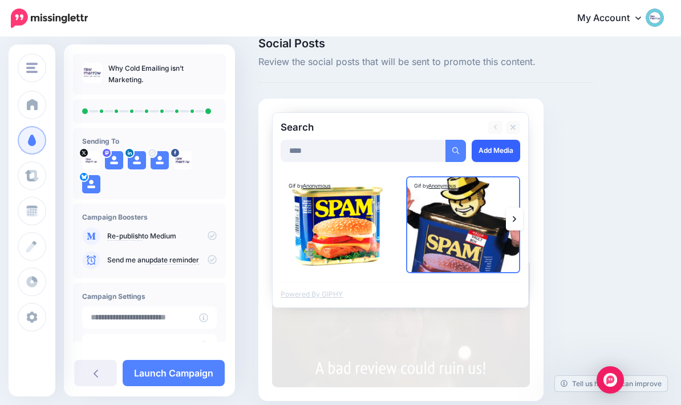
click at [498, 148] on link "Add Media" at bounding box center [496, 151] width 49 height 22
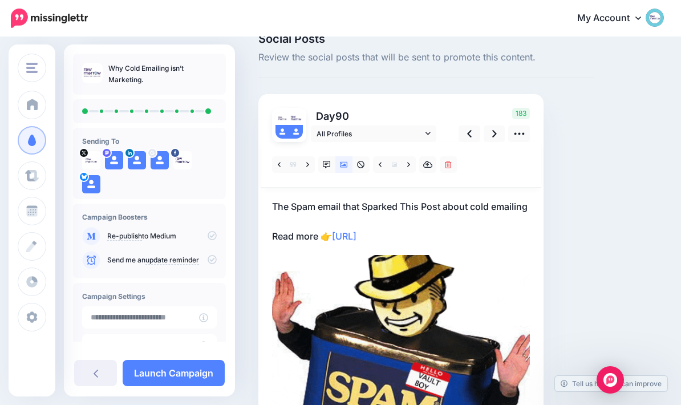
scroll to position [0, 0]
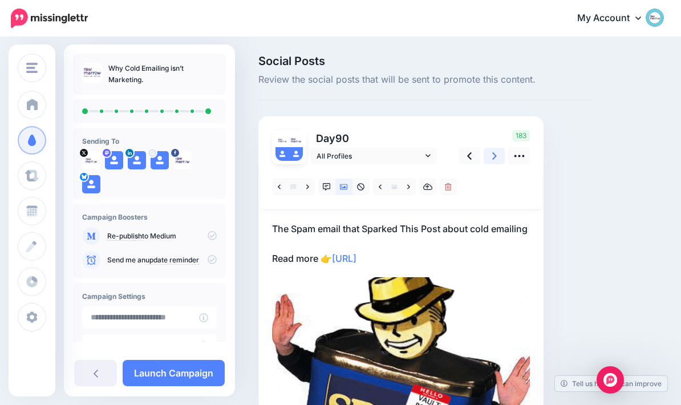
click at [493, 158] on icon at bounding box center [495, 156] width 5 height 12
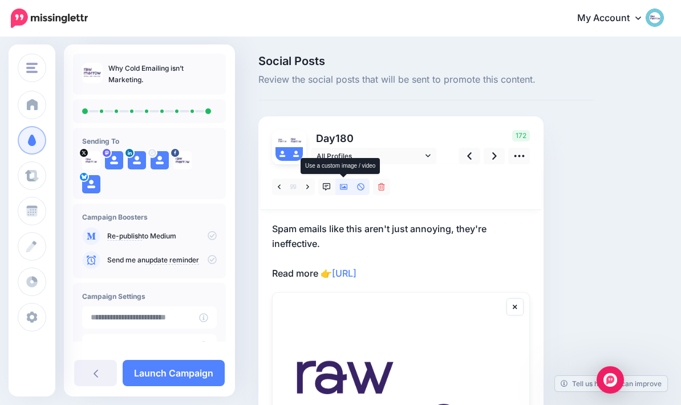
click at [345, 186] on icon at bounding box center [344, 187] width 8 height 6
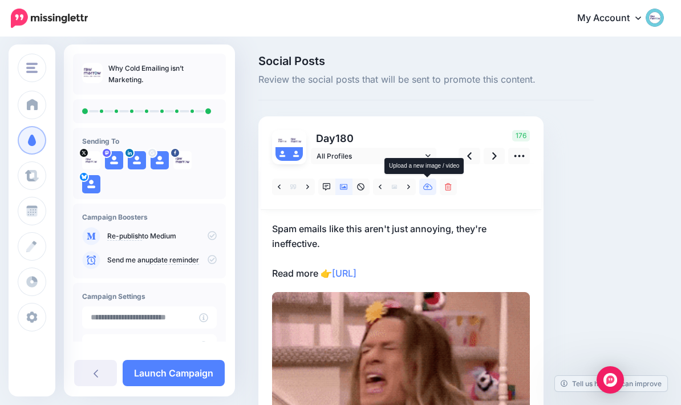
click at [429, 190] on icon at bounding box center [428, 187] width 10 height 8
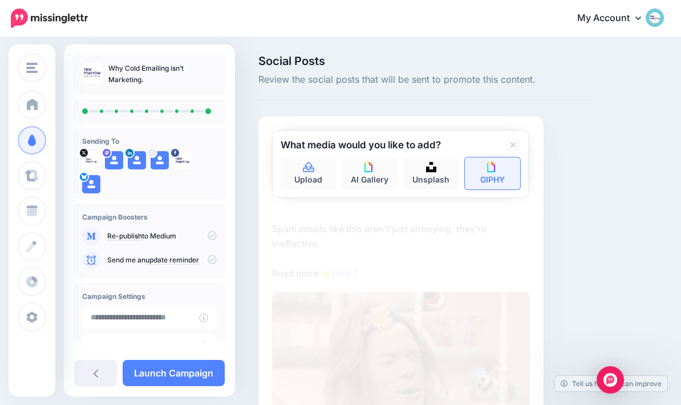
click at [487, 171] on img at bounding box center [492, 167] width 10 height 10
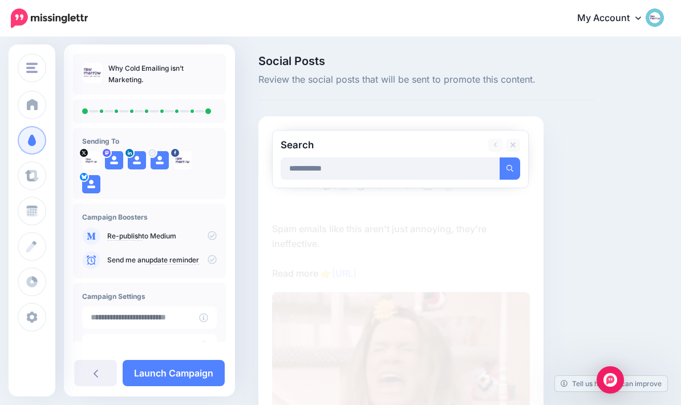
type input "**********"
click at [510, 168] on button "submit" at bounding box center [510, 169] width 21 height 22
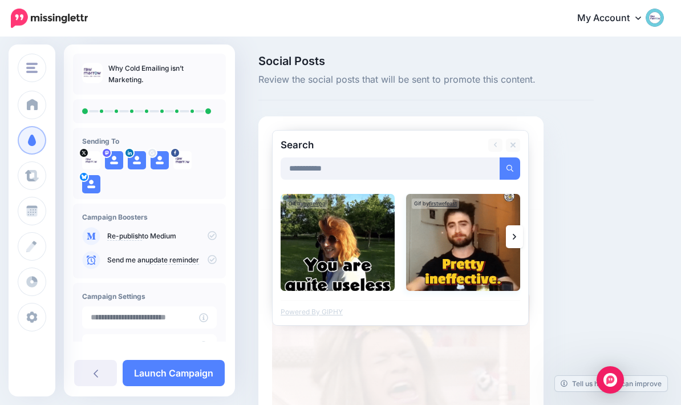
click at [447, 268] on img at bounding box center [463, 242] width 114 height 97
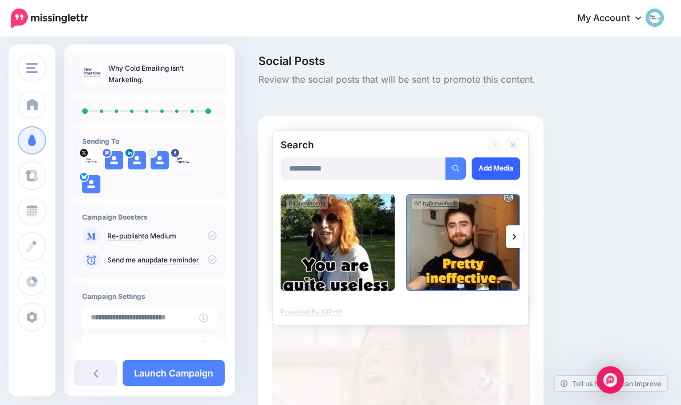
click at [502, 170] on link "Add Media" at bounding box center [496, 169] width 49 height 22
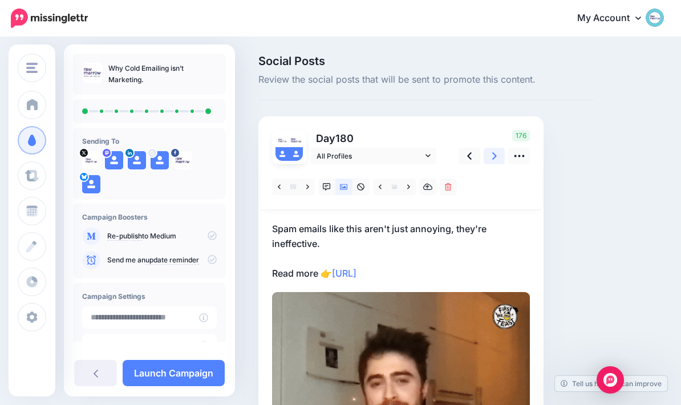
click at [490, 155] on link at bounding box center [495, 156] width 22 height 17
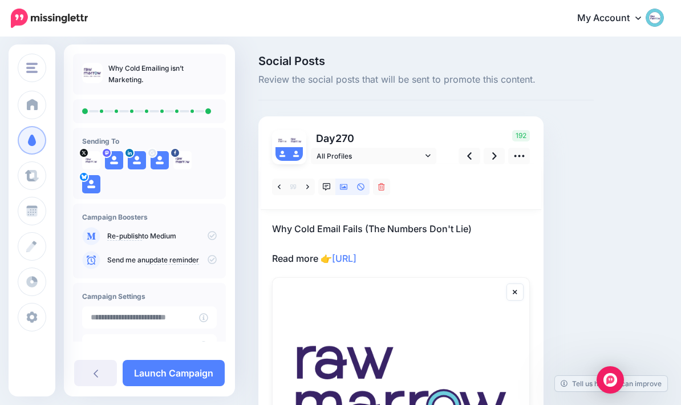
click at [345, 191] on link at bounding box center [344, 187] width 17 height 17
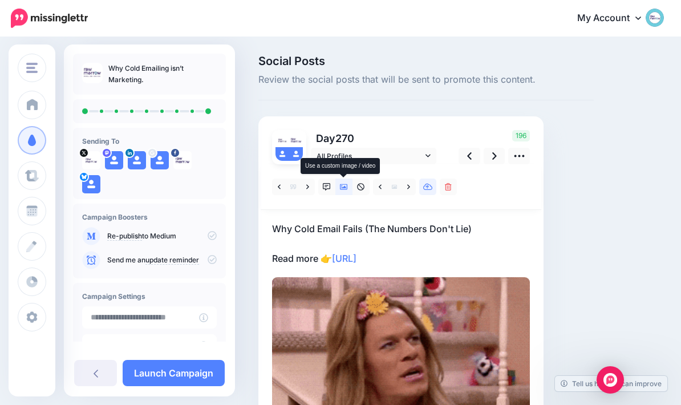
click at [428, 193] on link at bounding box center [427, 187] width 17 height 17
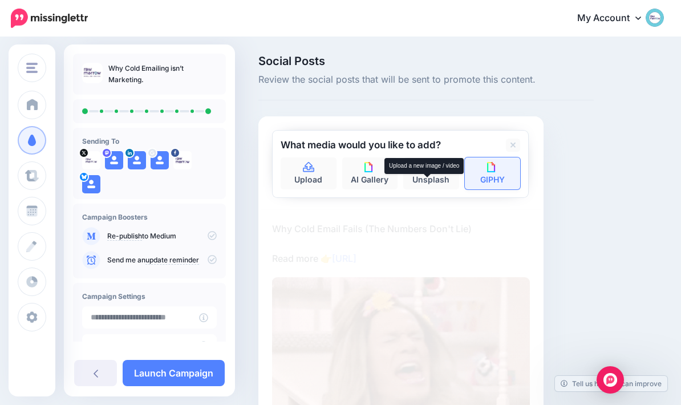
click at [507, 175] on link "GIPHY" at bounding box center [493, 174] width 56 height 32
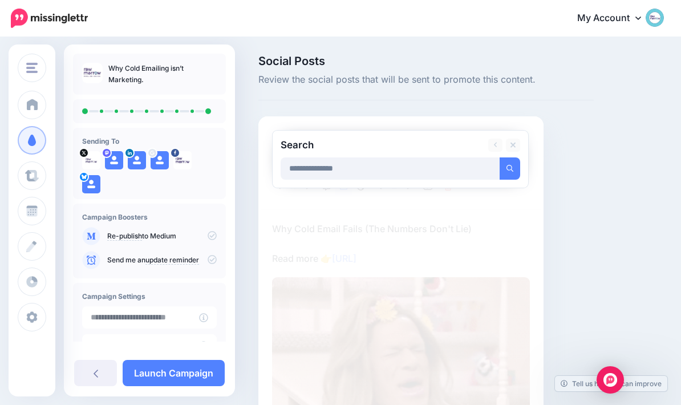
type input "**********"
click at [510, 168] on button "submit" at bounding box center [510, 169] width 21 height 22
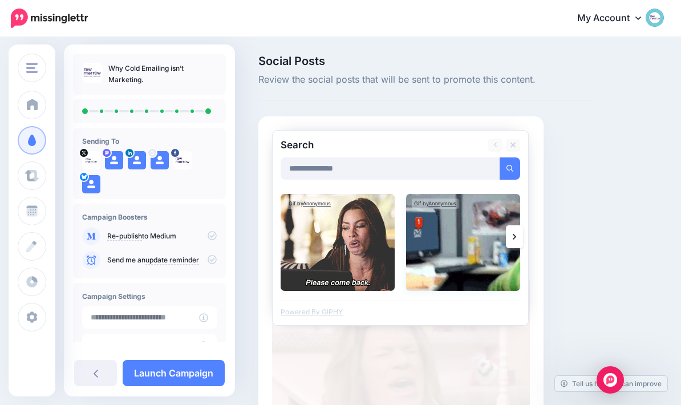
click at [457, 248] on img at bounding box center [463, 242] width 114 height 97
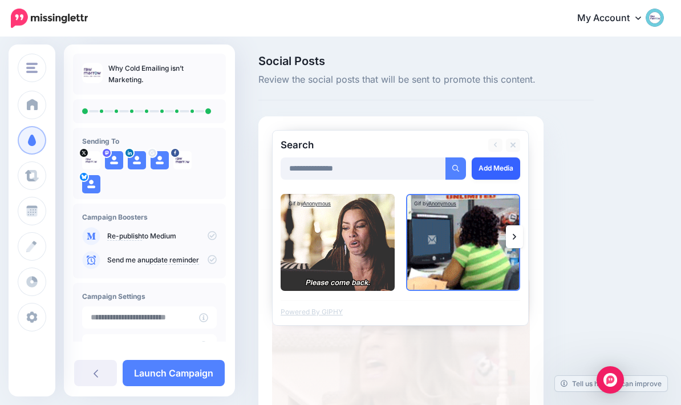
click at [499, 172] on link "Add Media" at bounding box center [496, 169] width 49 height 22
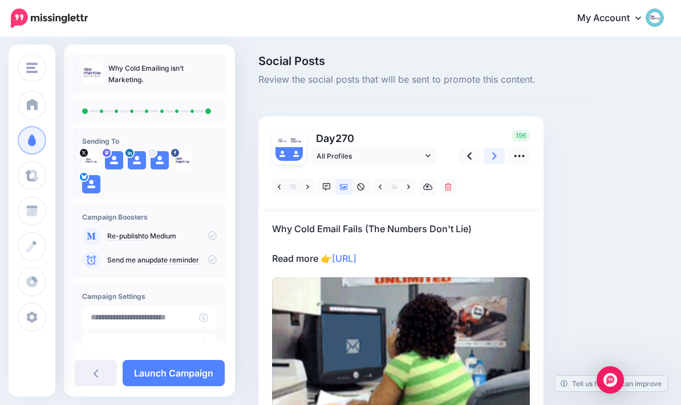
click at [494, 156] on icon at bounding box center [495, 156] width 5 height 12
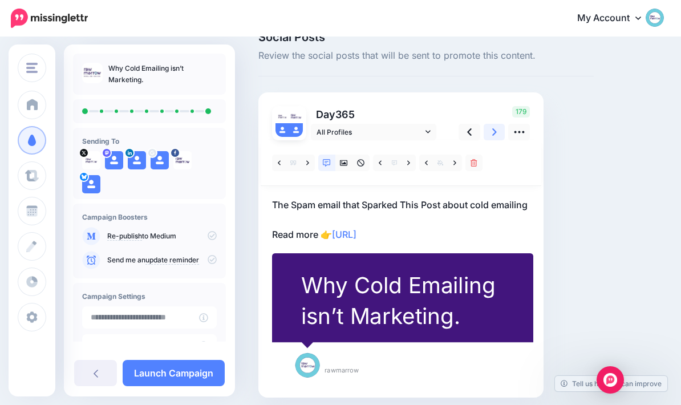
scroll to position [82, 0]
